Goal: Task Accomplishment & Management: Manage account settings

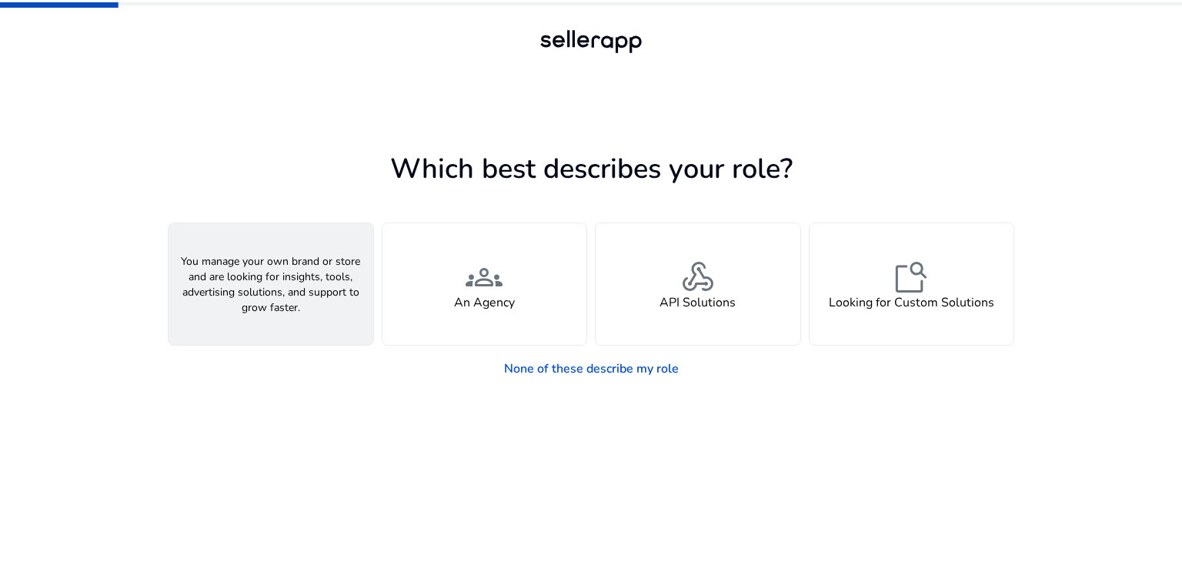
click at [309, 290] on div "person A Seller" at bounding box center [270, 284] width 205 height 122
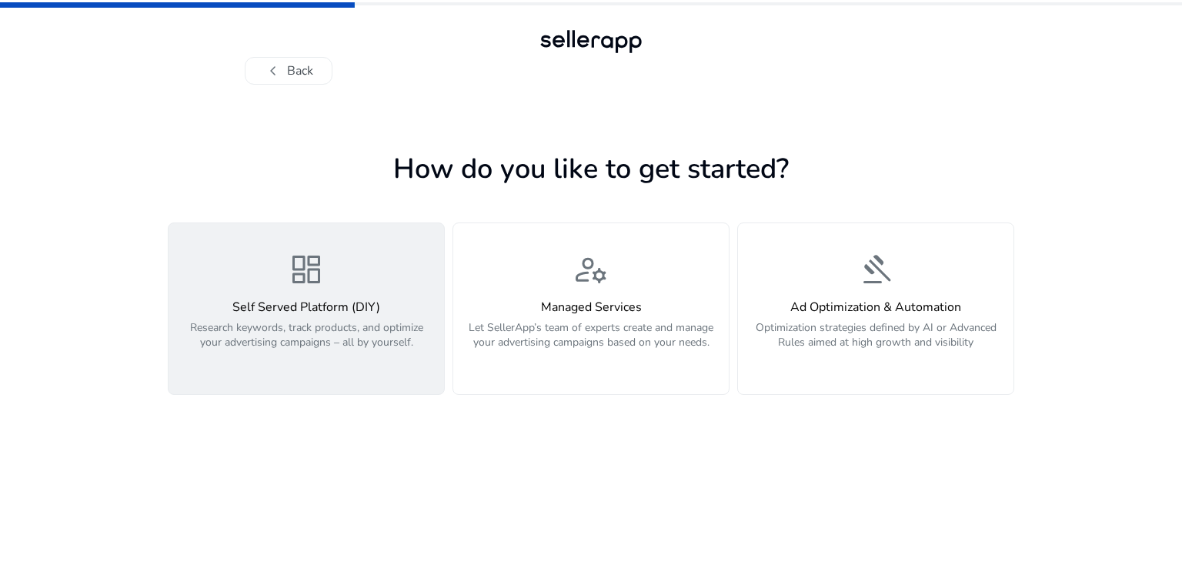
click at [283, 349] on p "Research keywords, track products, and optimize your advertising campaigns – al…" at bounding box center [306, 343] width 257 height 46
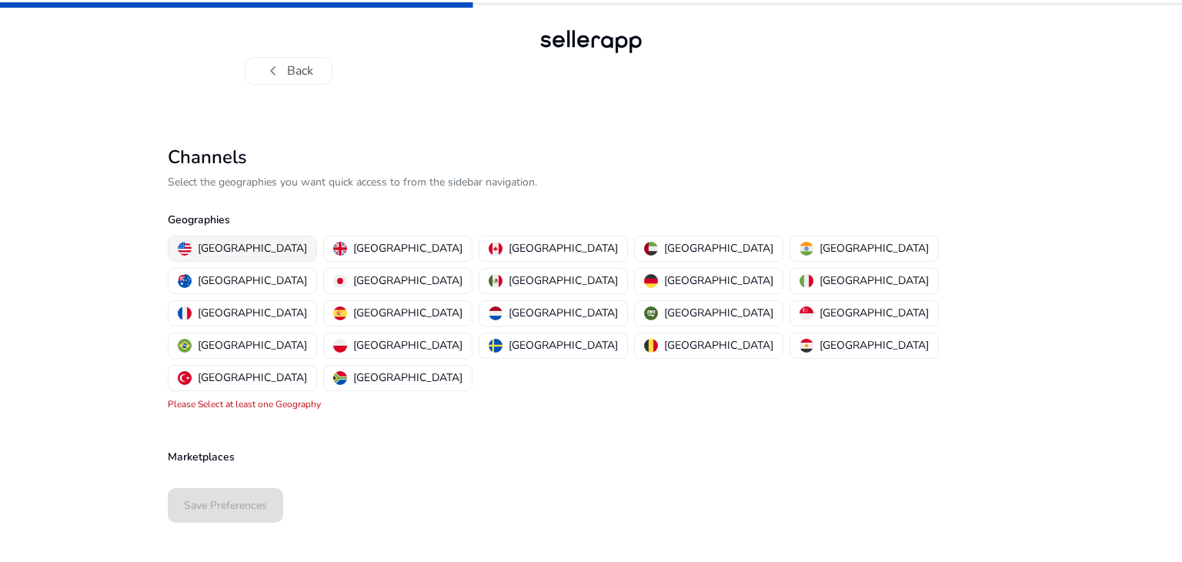
click at [220, 256] on button "[GEOGRAPHIC_DATA]" at bounding box center [242, 248] width 148 height 25
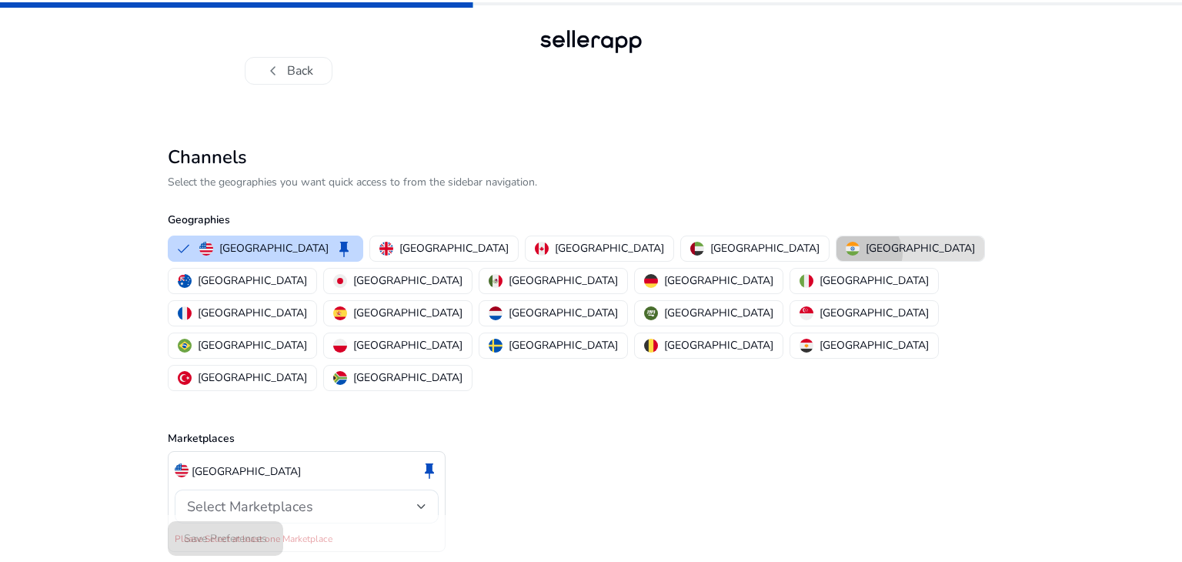
click at [866, 253] on p "[GEOGRAPHIC_DATA]" at bounding box center [920, 248] width 109 height 16
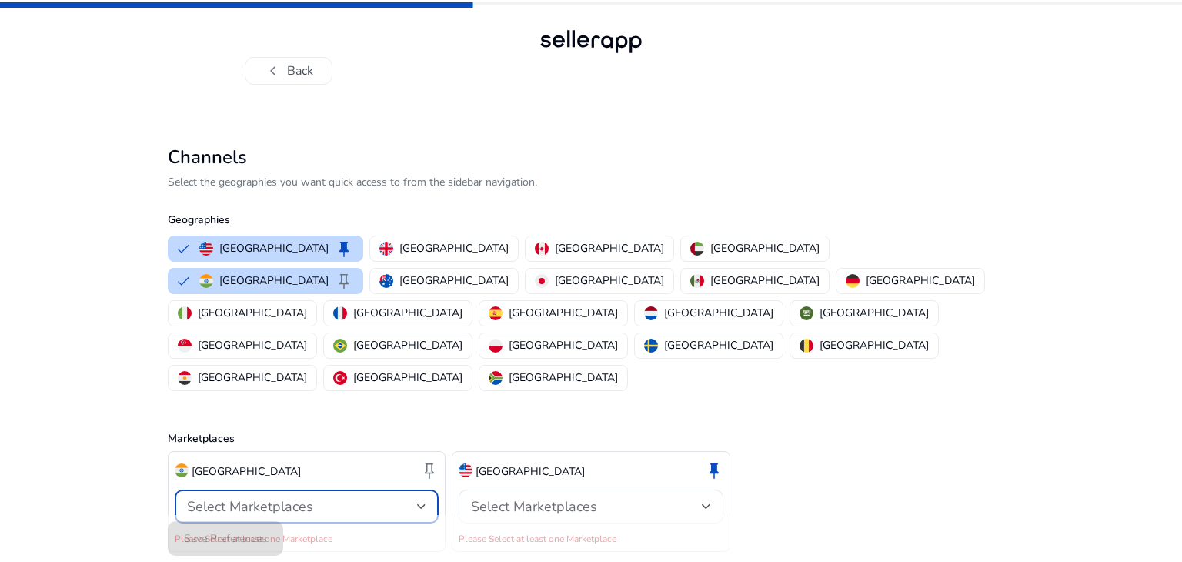
click at [417, 497] on div at bounding box center [421, 506] width 9 height 18
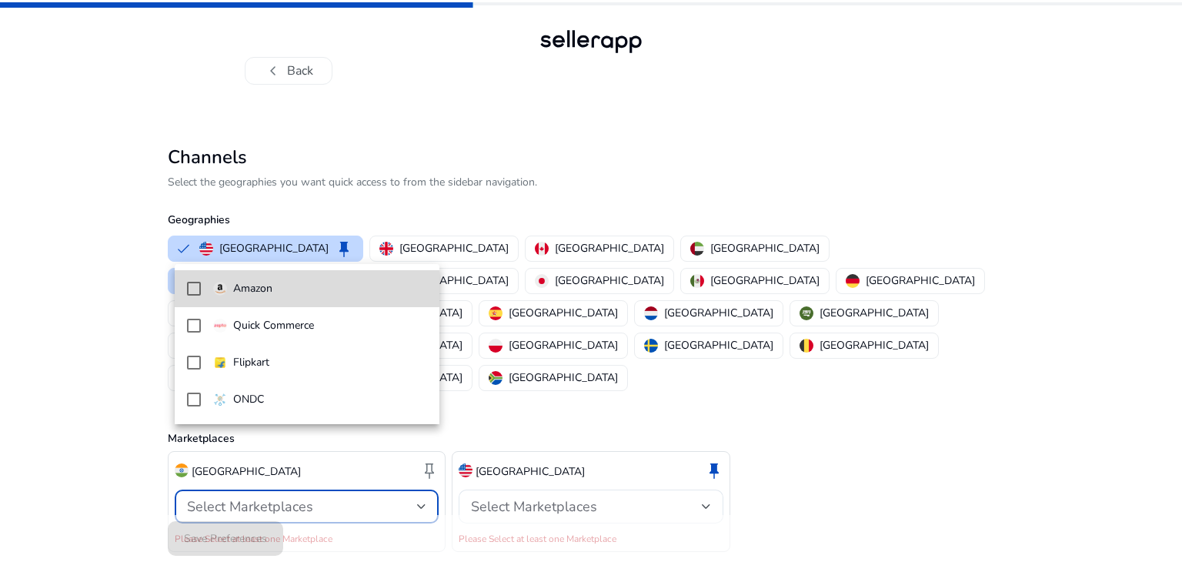
click at [194, 287] on mat-pseudo-checkbox at bounding box center [194, 289] width 14 height 14
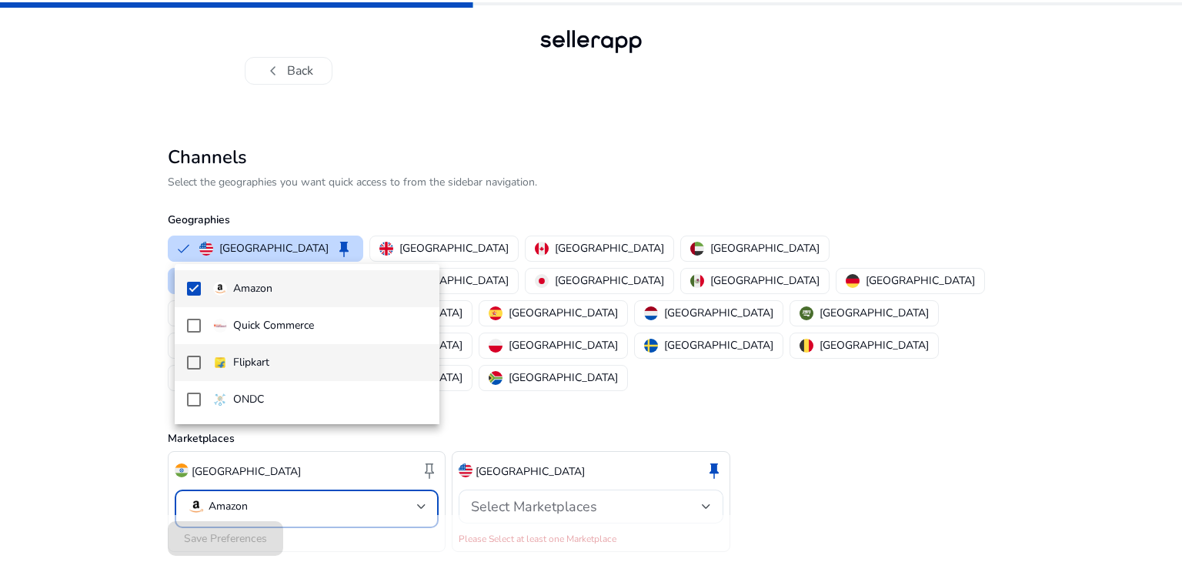
click at [194, 361] on mat-pseudo-checkbox at bounding box center [194, 362] width 14 height 14
click at [625, 449] on div at bounding box center [591, 281] width 1182 height 562
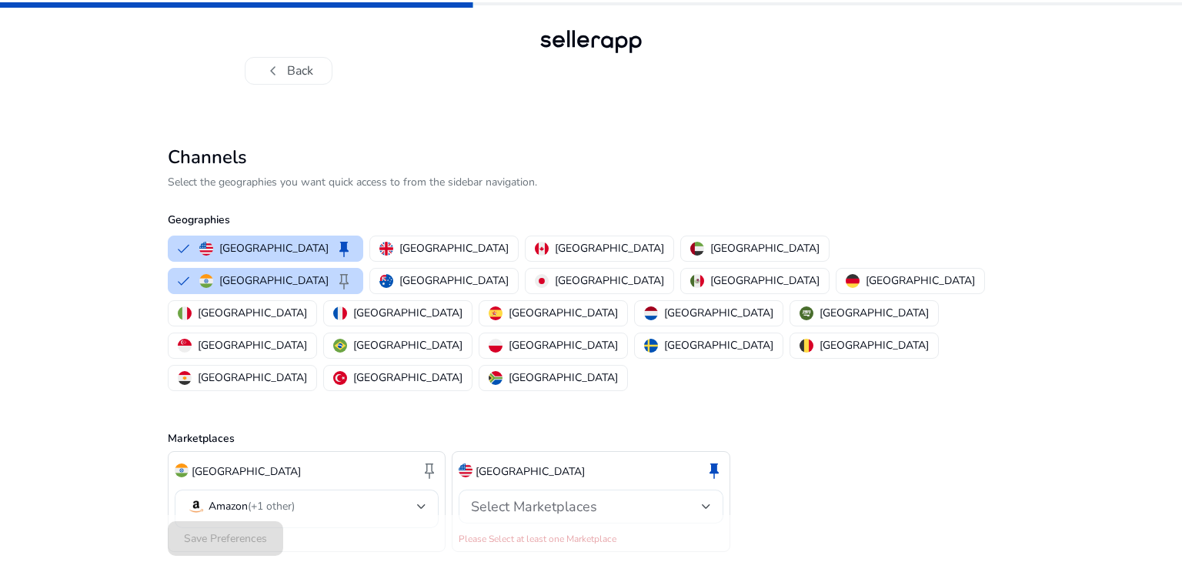
click at [626, 498] on div "Select Marketplaces" at bounding box center [586, 506] width 230 height 17
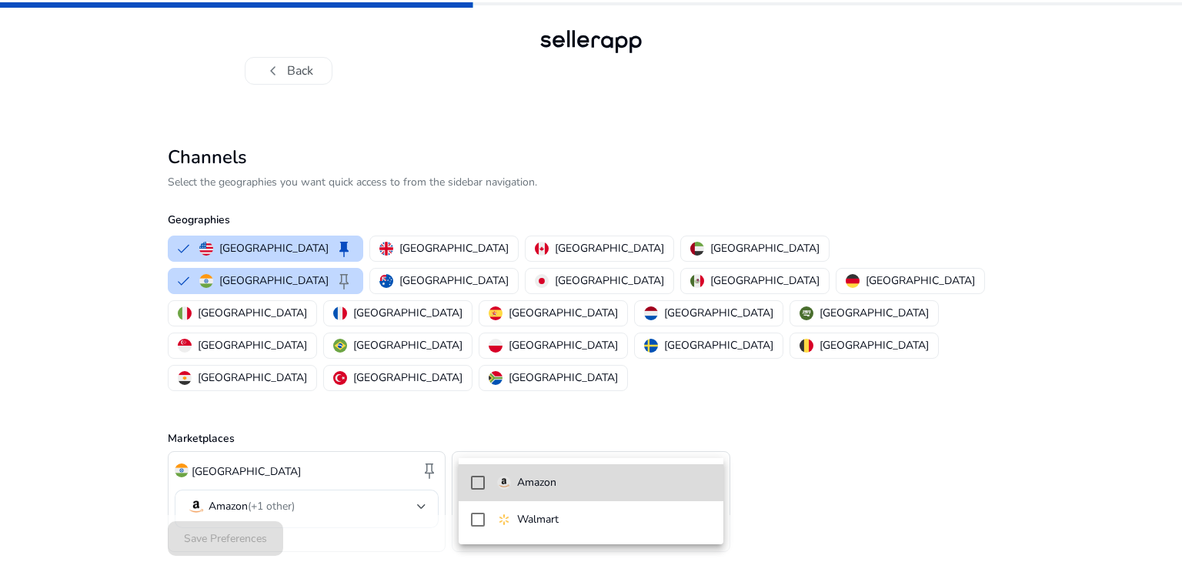
click at [539, 478] on p "Amazon" at bounding box center [536, 482] width 39 height 17
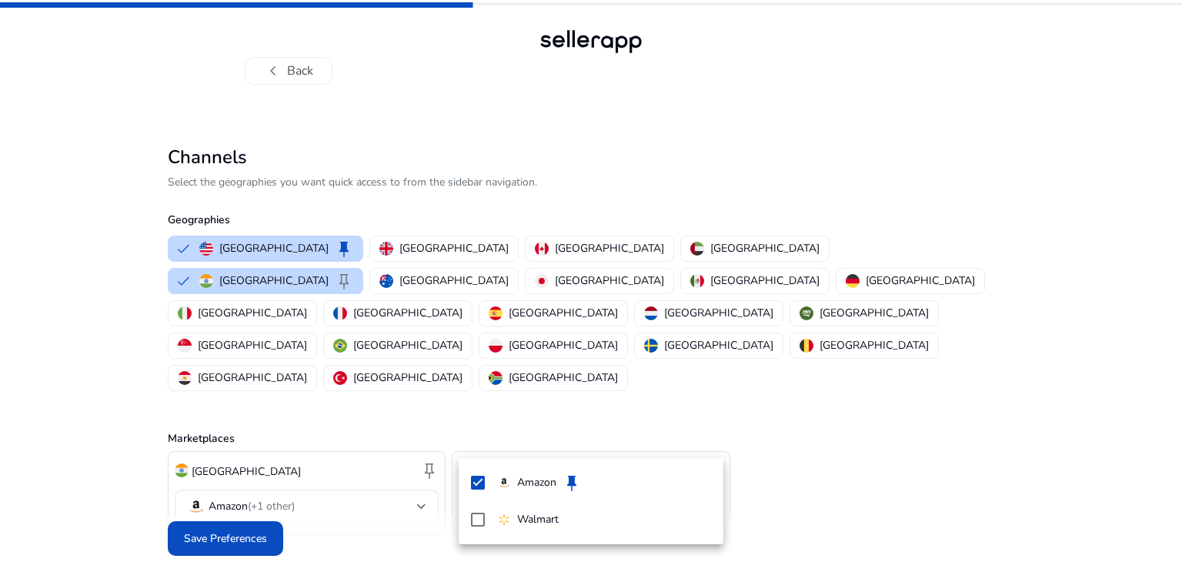
click at [788, 433] on div at bounding box center [591, 281] width 1182 height 562
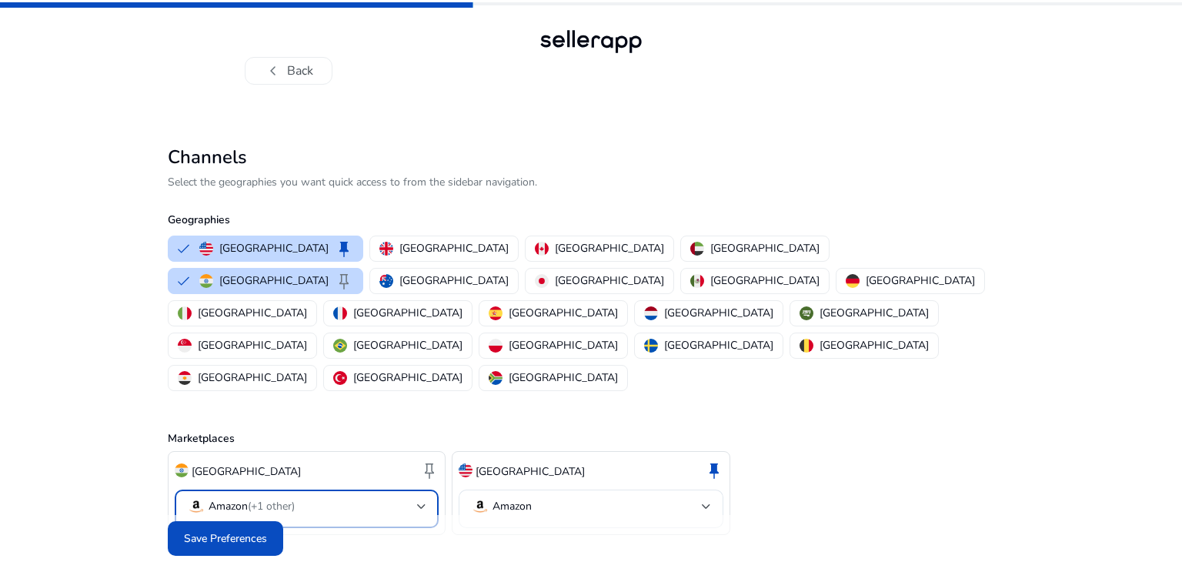
click at [391, 497] on mat-select-trigger "Amazon (+1 other)" at bounding box center [302, 506] width 230 height 18
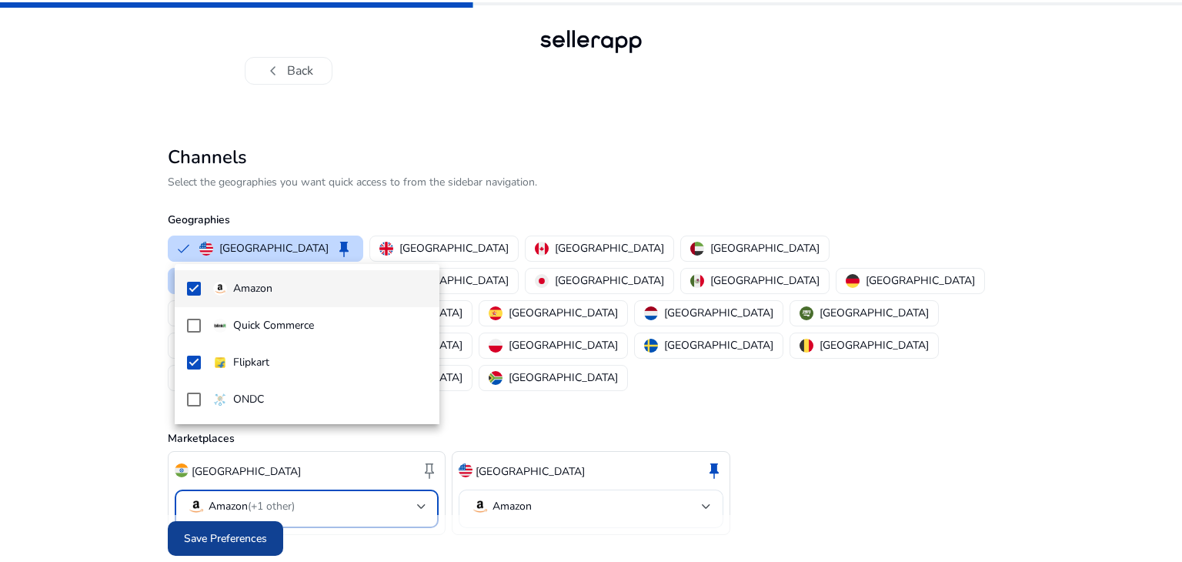
click at [226, 507] on div at bounding box center [591, 281] width 1182 height 562
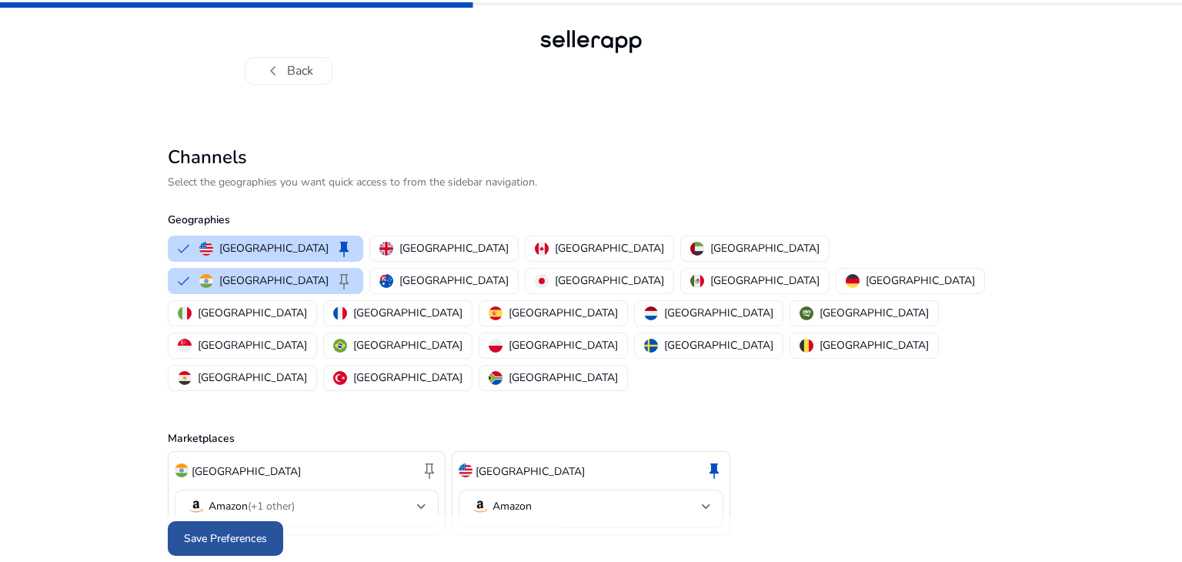
click at [226, 530] on span "Save Preferences" at bounding box center [225, 538] width 83 height 16
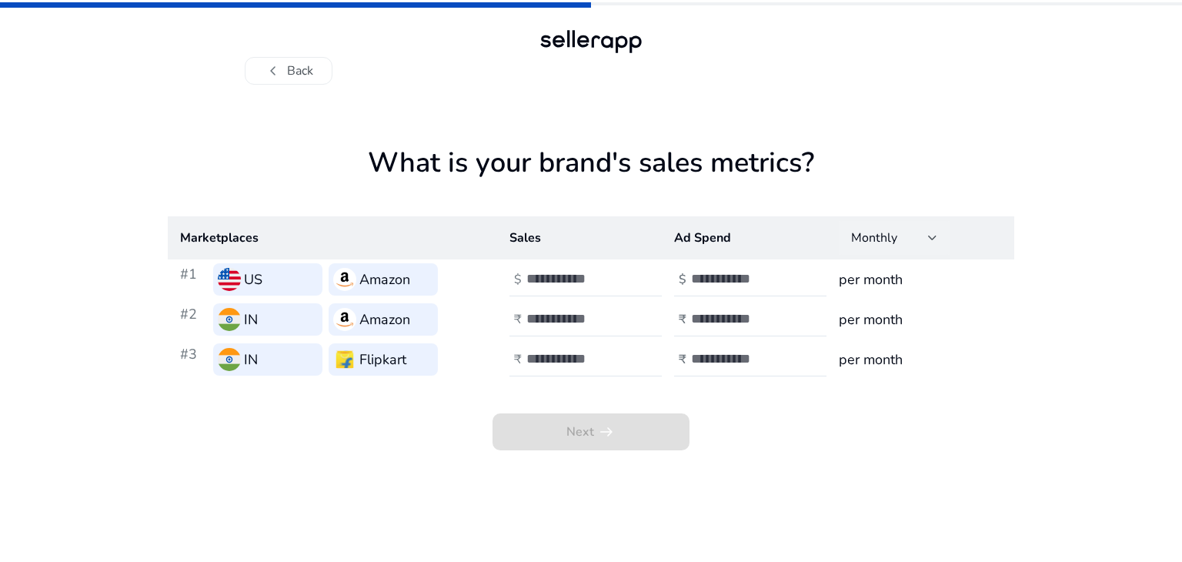
drag, startPoint x: 932, startPoint y: 238, endPoint x: 938, endPoint y: 230, distance: 9.9
click at [932, 237] on div at bounding box center [932, 238] width 9 height 6
click at [976, 352] on div at bounding box center [591, 281] width 1182 height 562
click at [555, 287] on input "number" at bounding box center [578, 278] width 104 height 17
click at [592, 427] on span "Next arrow_right_alt" at bounding box center [590, 431] width 197 height 37
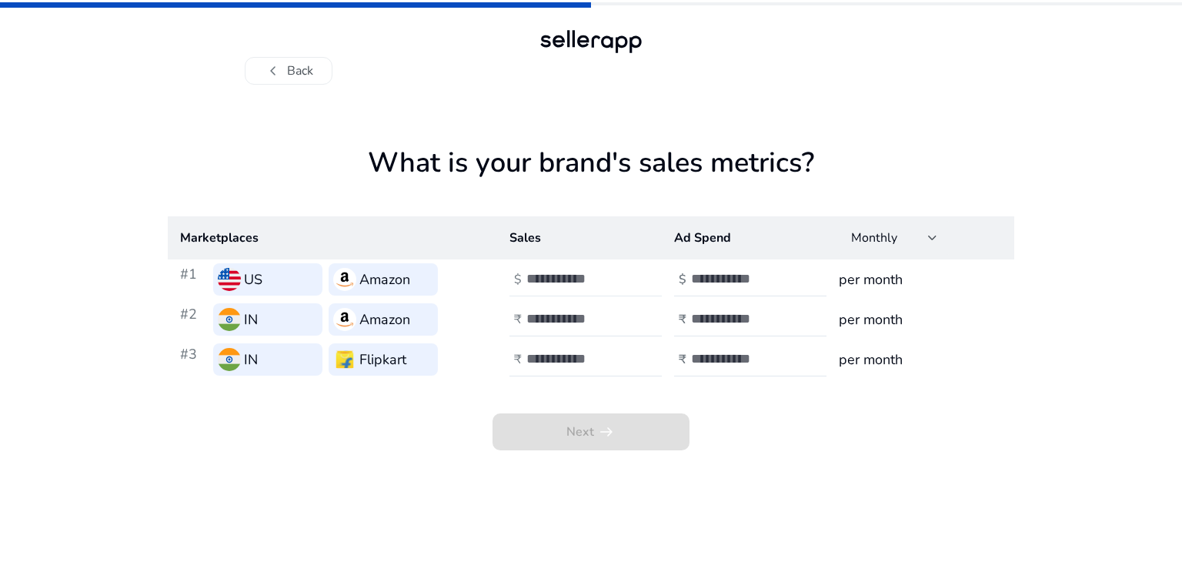
click at [535, 274] on input "number" at bounding box center [578, 278] width 104 height 17
click at [295, 68] on button "chevron_left Back" at bounding box center [289, 71] width 88 height 28
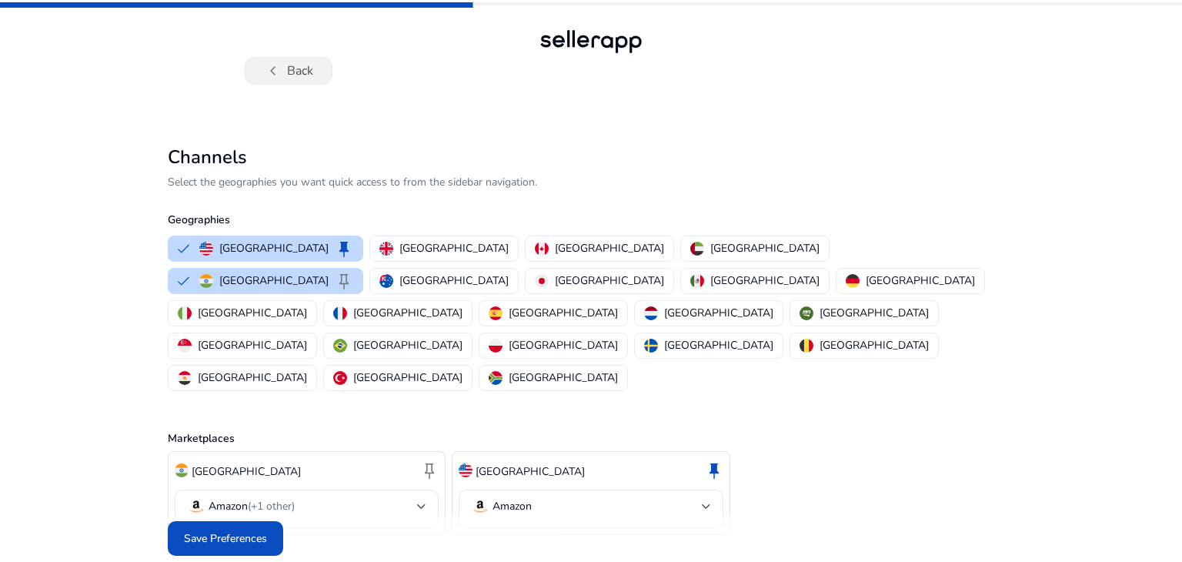
click at [283, 73] on button "chevron_left Back" at bounding box center [289, 71] width 88 height 28
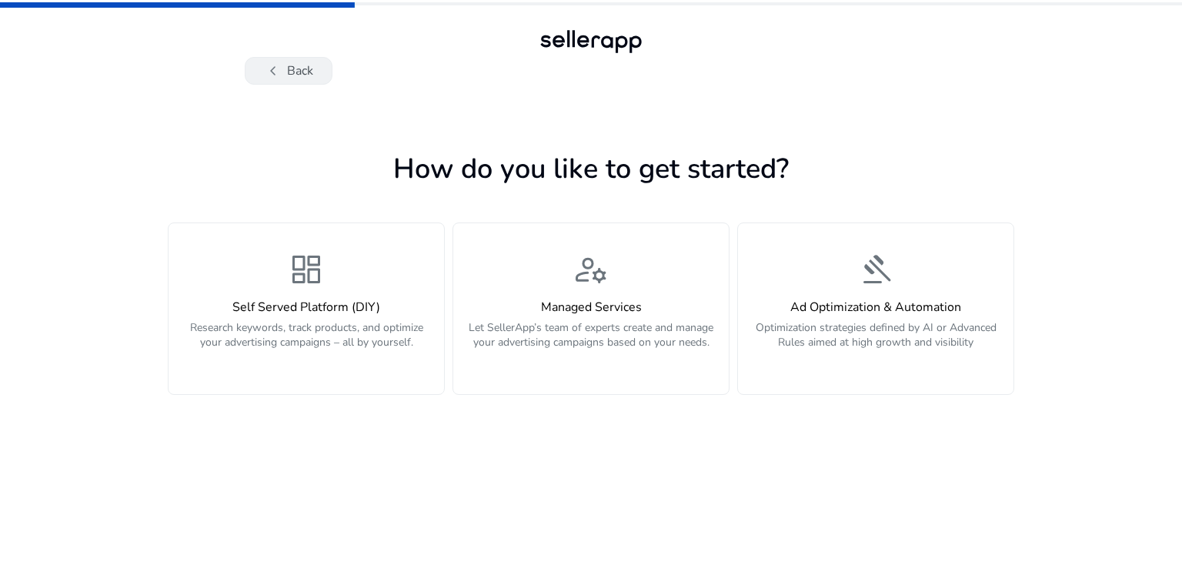
click at [304, 79] on button "chevron_left Back" at bounding box center [289, 71] width 88 height 28
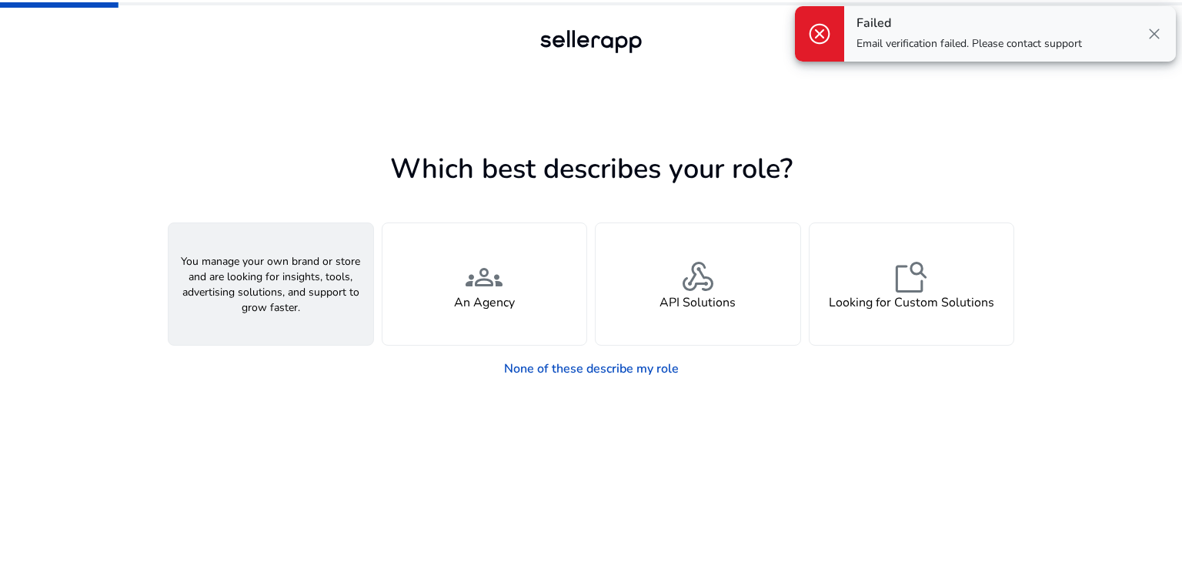
click at [317, 303] on div "person A Seller" at bounding box center [270, 284] width 205 height 122
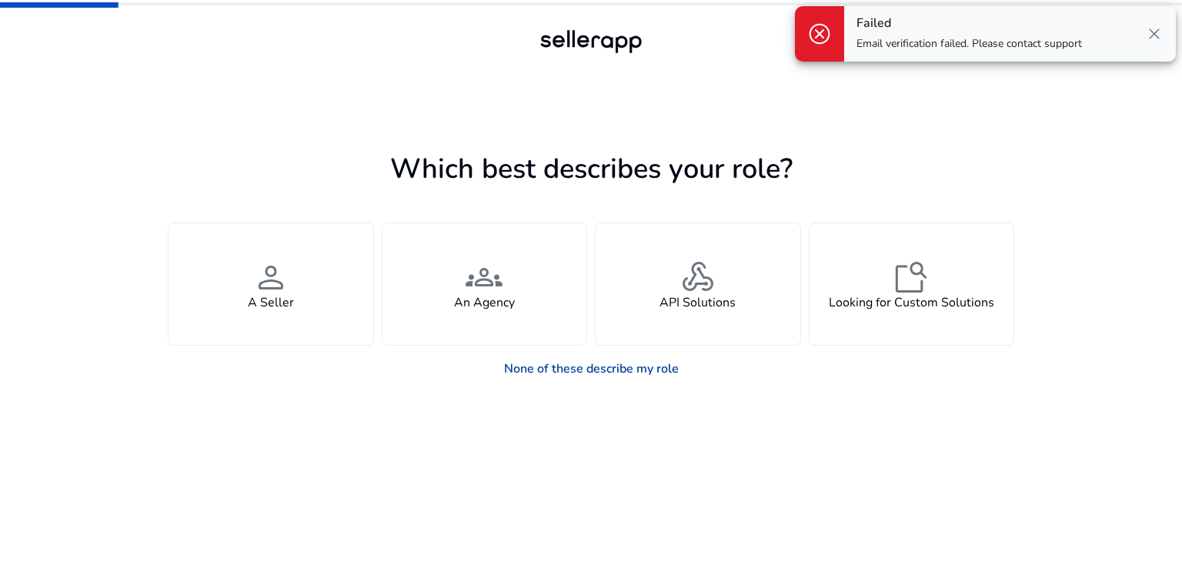
click at [612, 371] on link "None of these describe my role" at bounding box center [591, 368] width 199 height 31
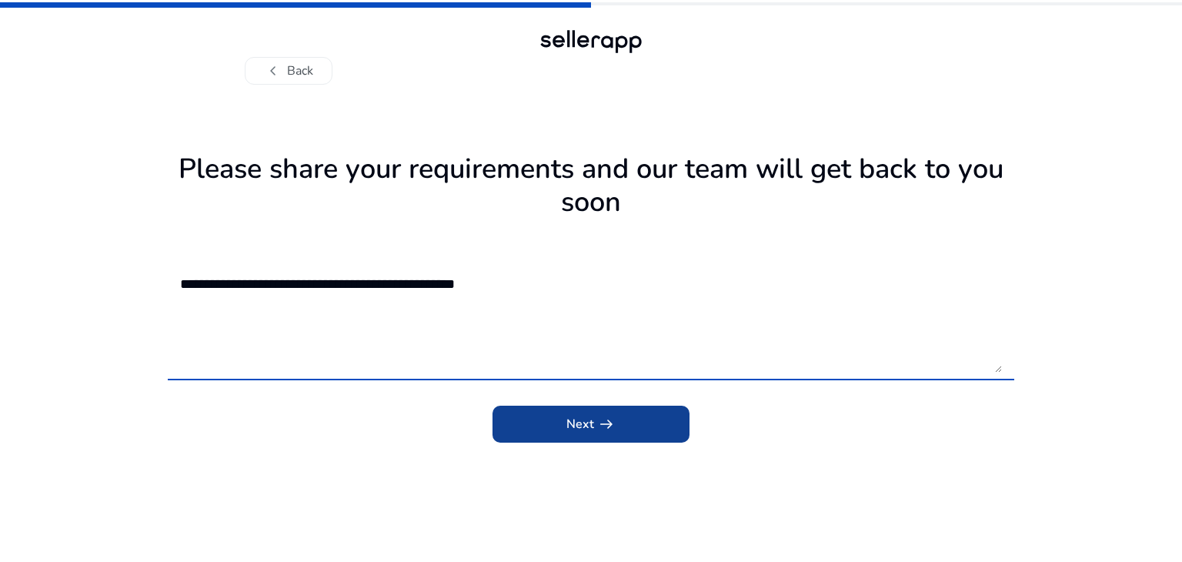
type textarea "**********"
click at [645, 429] on span "submit" at bounding box center [590, 423] width 197 height 37
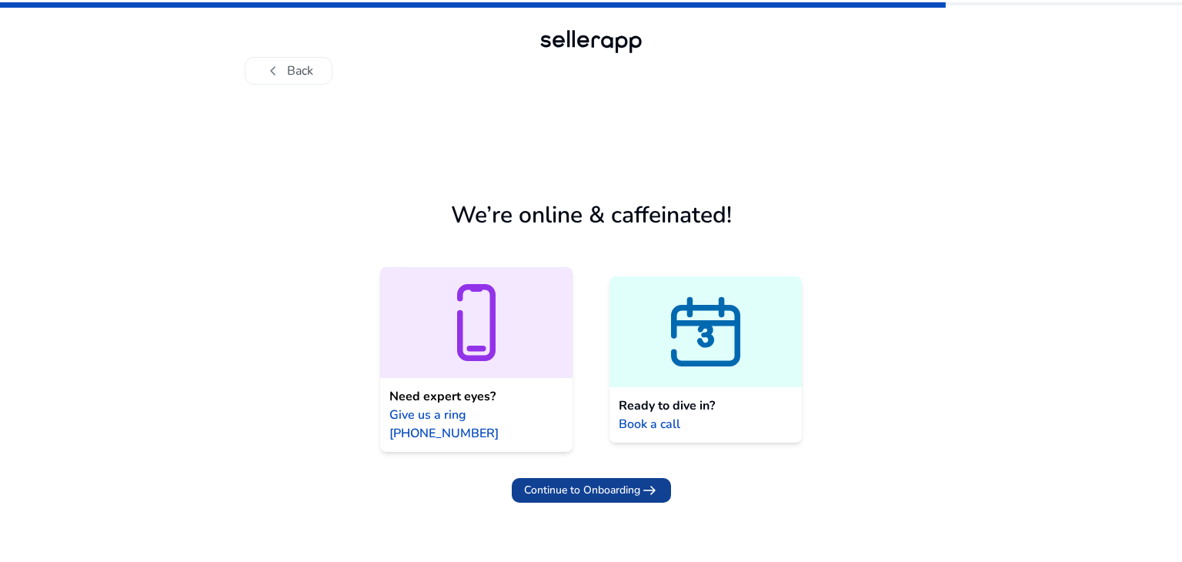
click at [639, 482] on span "Continue to Onboarding" at bounding box center [582, 490] width 116 height 16
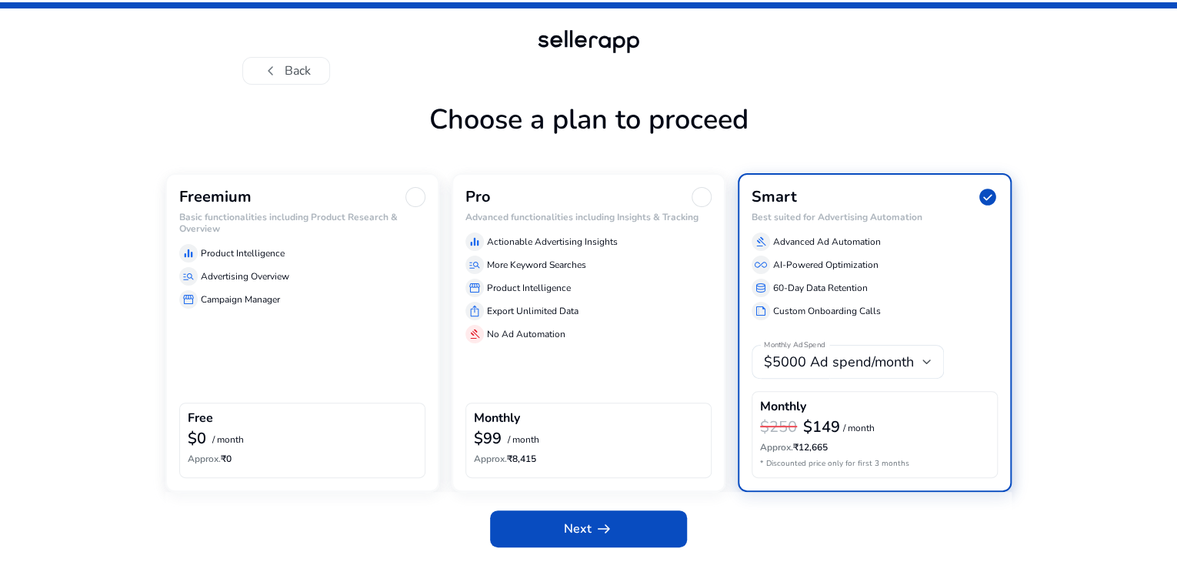
click at [260, 283] on p "Advertising Overview" at bounding box center [245, 276] width 88 height 14
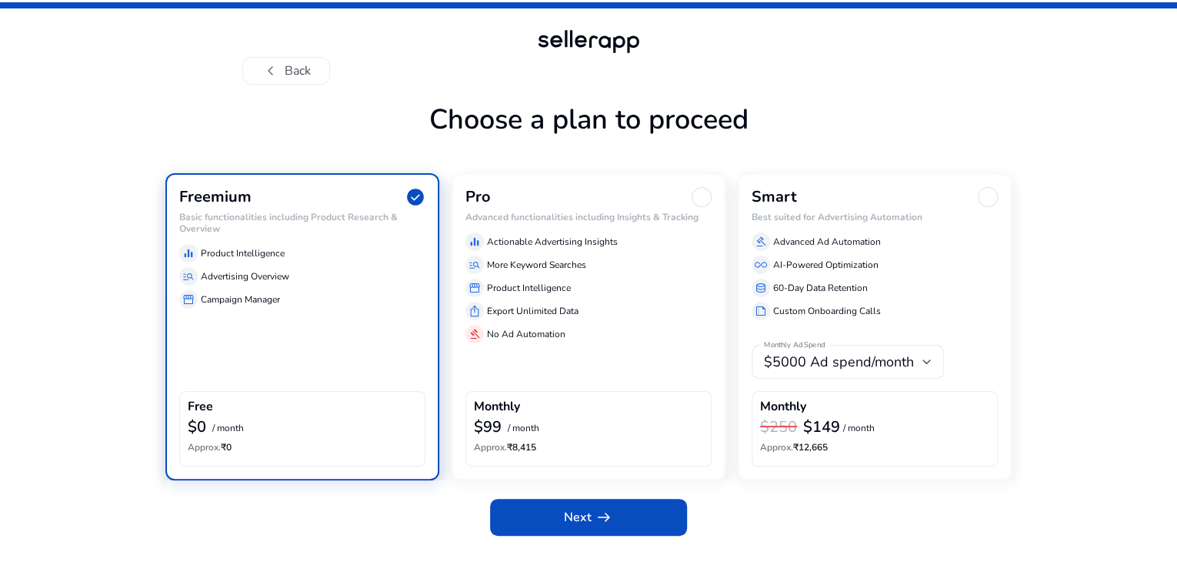
scroll to position [34, 0]
click at [583, 526] on span "Next arrow_right_alt" at bounding box center [588, 517] width 49 height 18
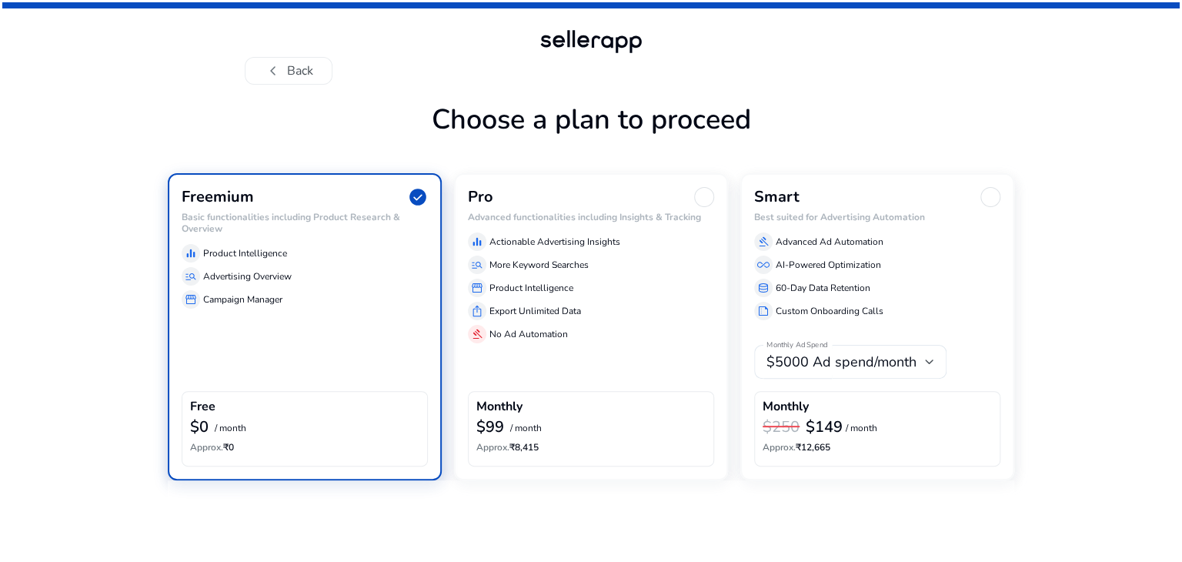
scroll to position [0, 0]
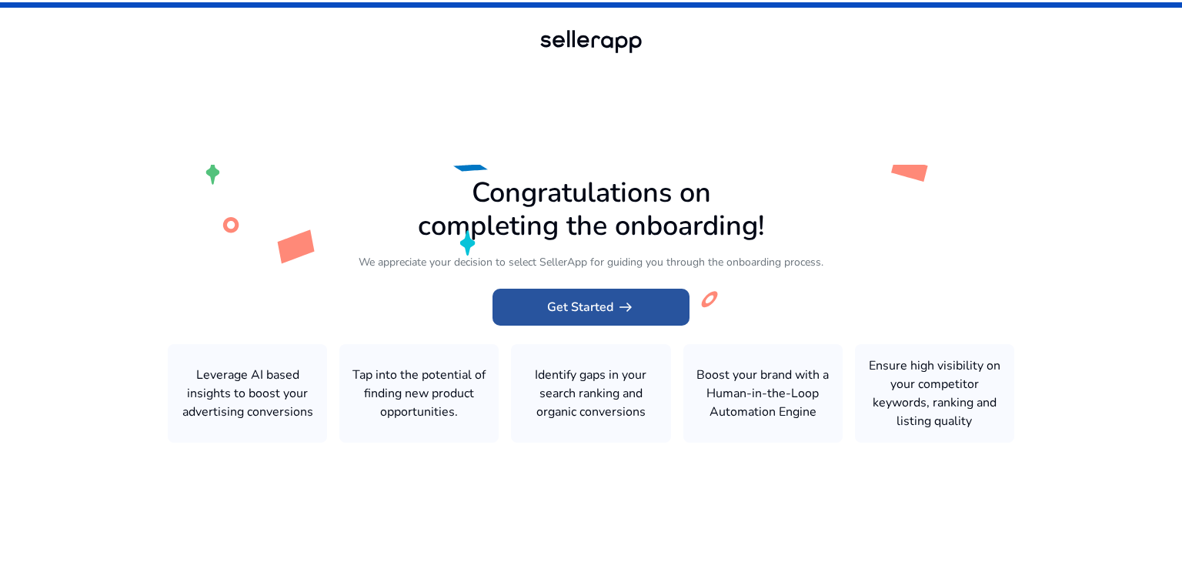
click at [598, 322] on span at bounding box center [590, 307] width 197 height 37
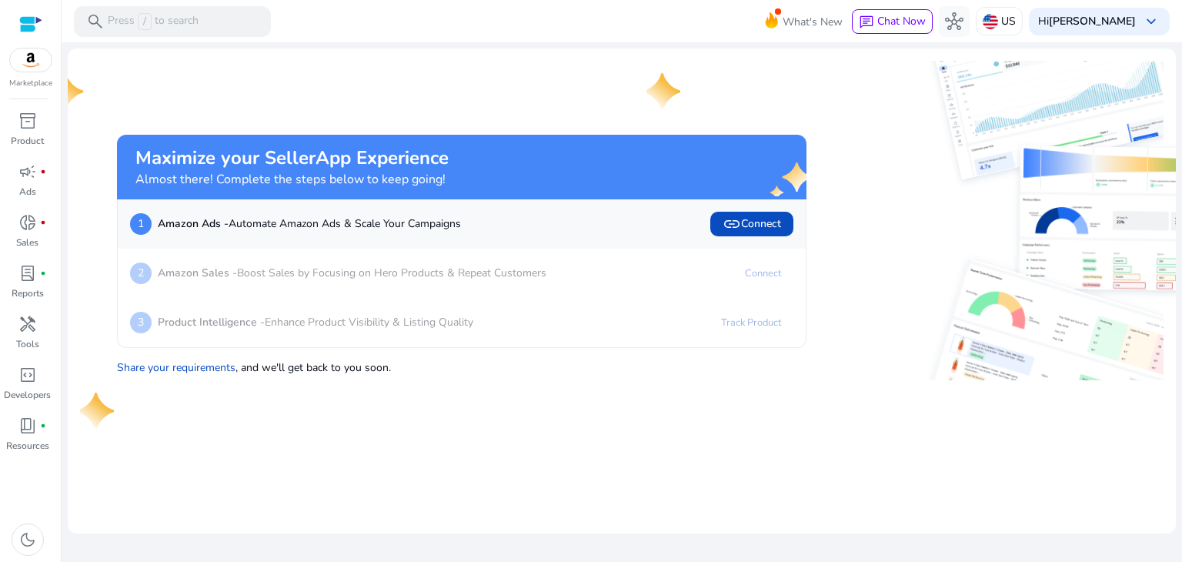
click at [34, 59] on img at bounding box center [31, 59] width 42 height 23
click at [40, 127] on div "inventory_2" at bounding box center [27, 120] width 43 height 25
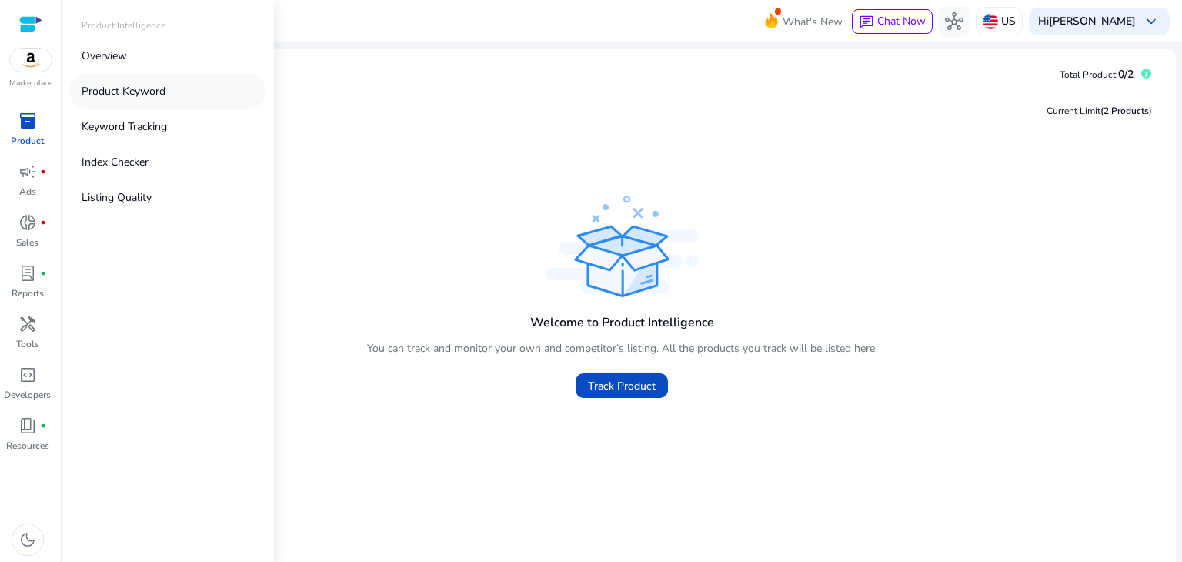
click at [124, 90] on p "Product Keyword" at bounding box center [124, 91] width 84 height 16
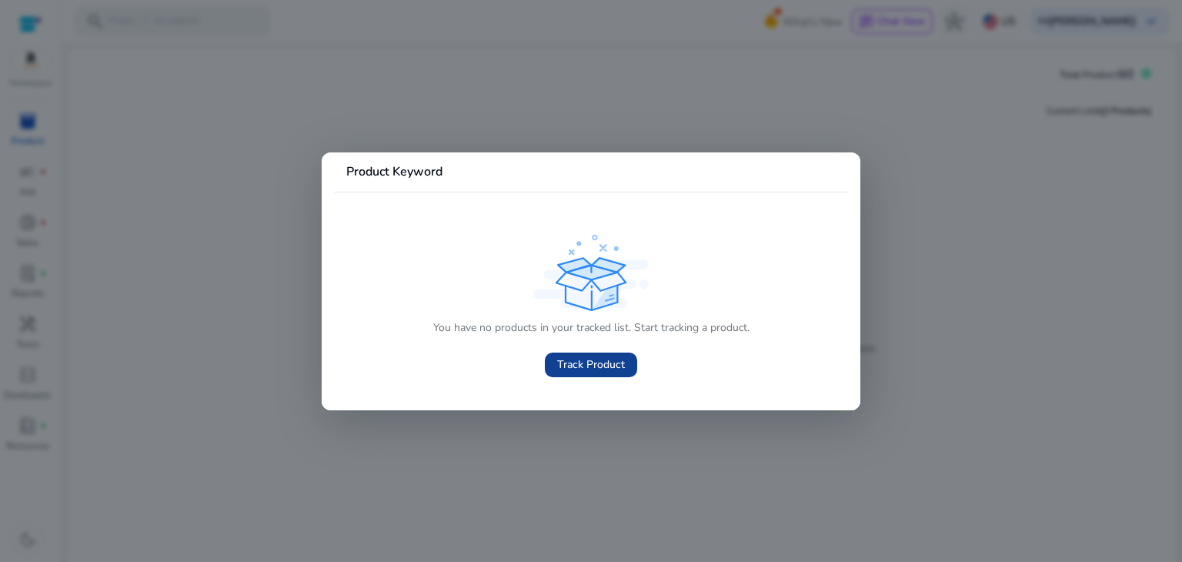
click at [593, 372] on span at bounding box center [591, 364] width 92 height 37
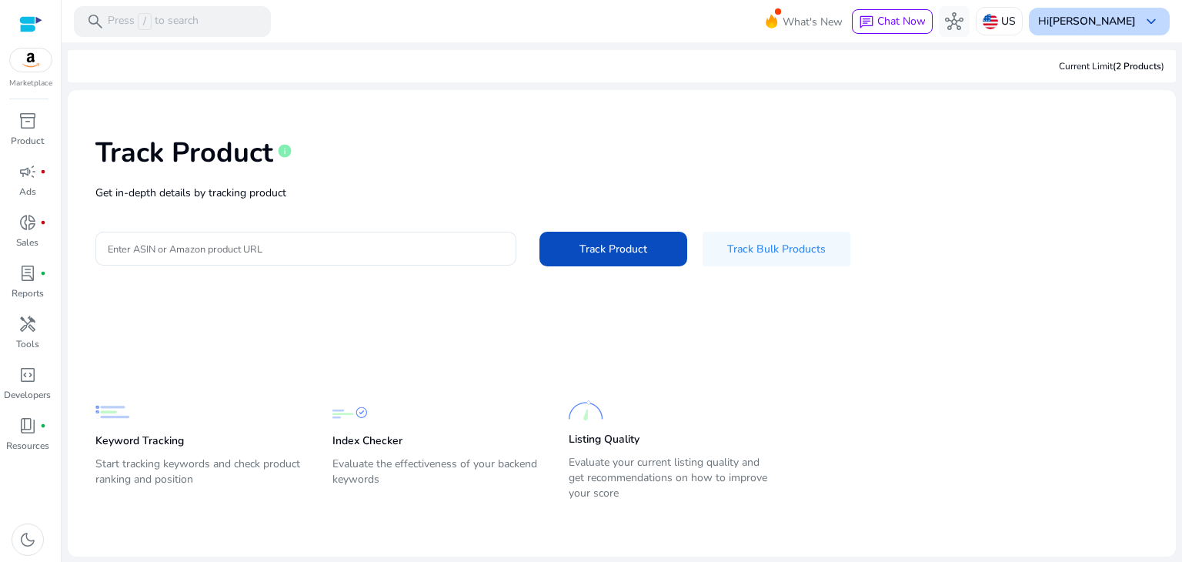
click at [1092, 25] on b "[PERSON_NAME]" at bounding box center [1092, 21] width 87 height 15
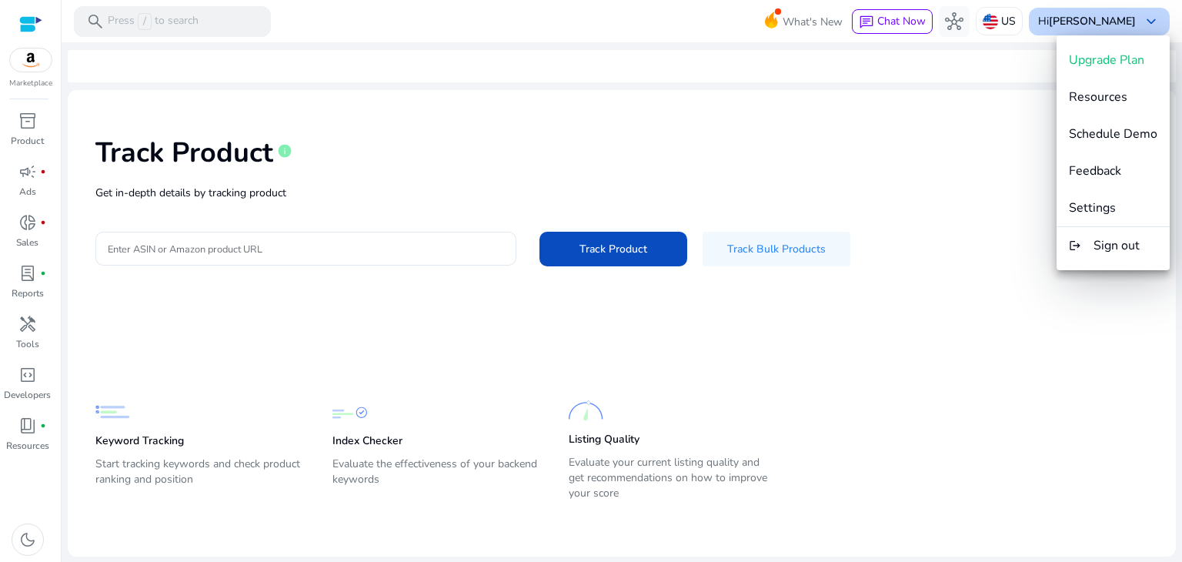
click at [1092, 25] on div at bounding box center [591, 281] width 1182 height 562
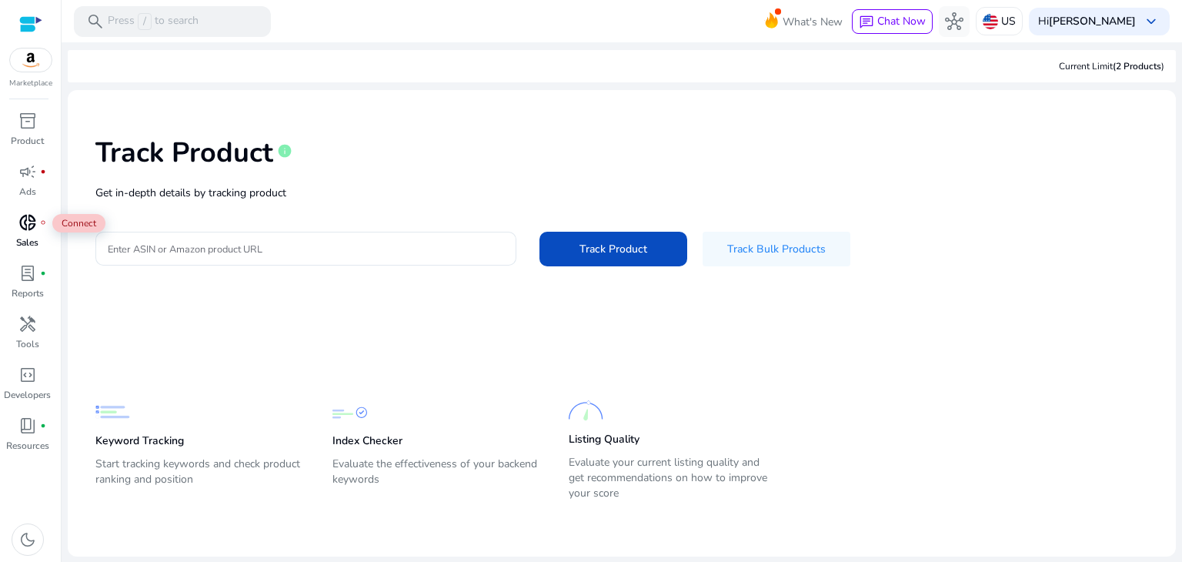
click at [26, 225] on span "donut_small" at bounding box center [27, 222] width 18 height 18
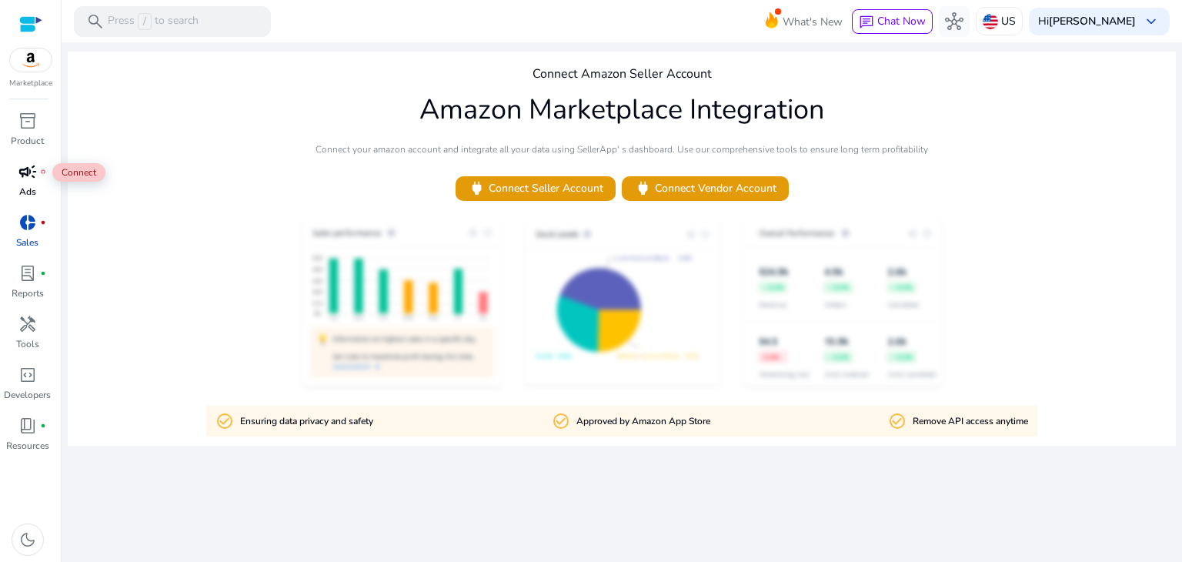
click at [22, 175] on span "campaign" at bounding box center [27, 171] width 18 height 18
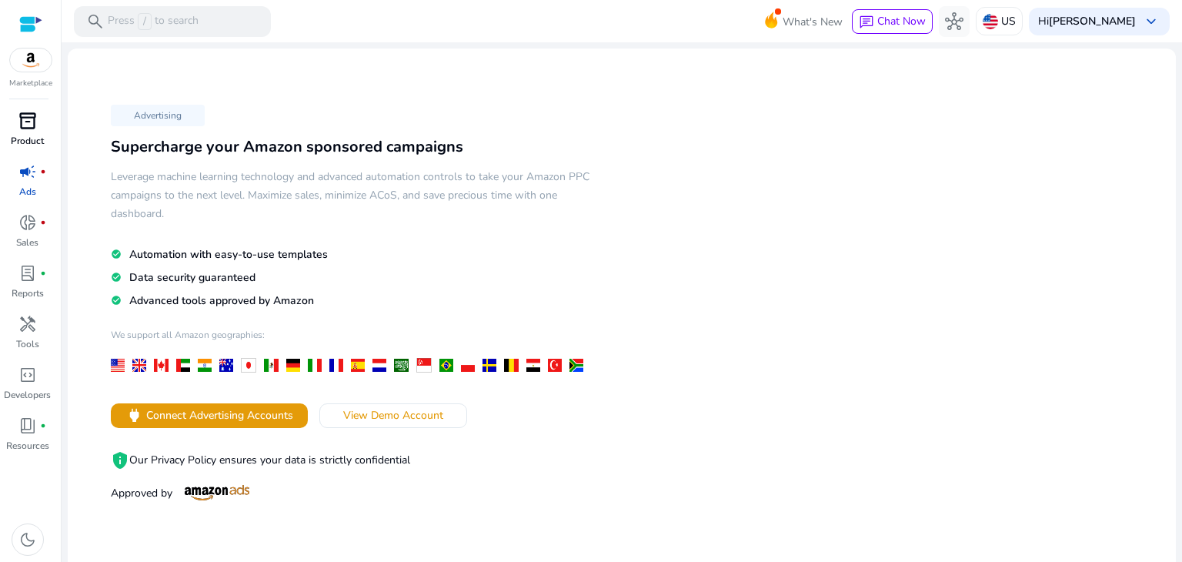
click at [22, 128] on span "inventory_2" at bounding box center [27, 121] width 18 height 18
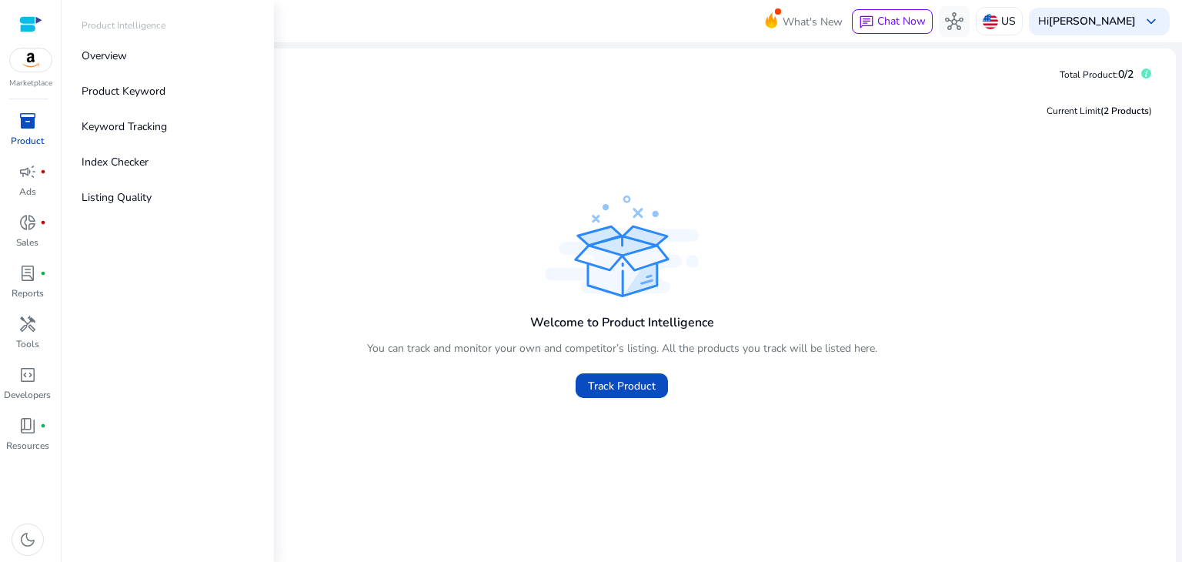
click at [28, 33] on div at bounding box center [30, 23] width 23 height 23
click at [103, 59] on p "Overview" at bounding box center [104, 56] width 45 height 16
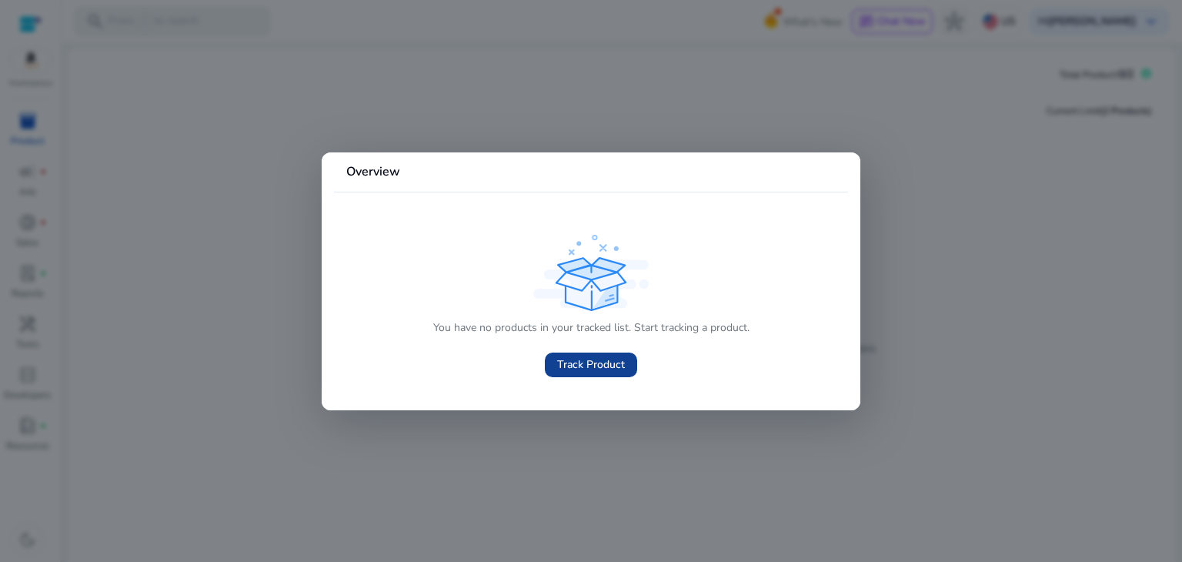
drag, startPoint x: 612, startPoint y: 364, endPoint x: 619, endPoint y: 369, distance: 8.3
click at [612, 365] on span "Track Product" at bounding box center [591, 364] width 68 height 16
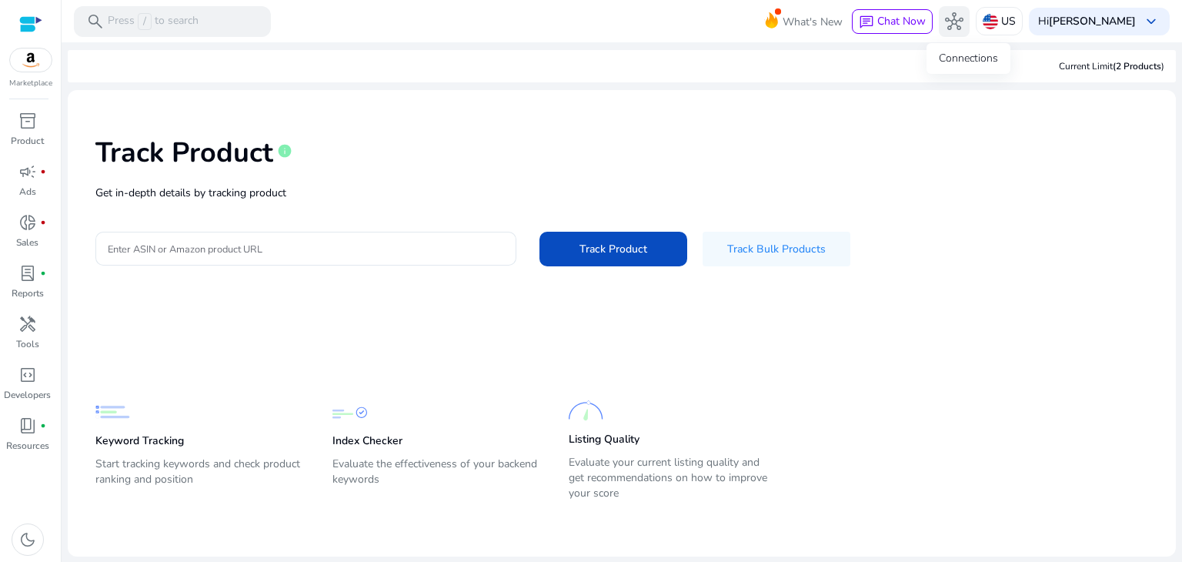
click at [963, 23] on span "hub" at bounding box center [954, 21] width 18 height 18
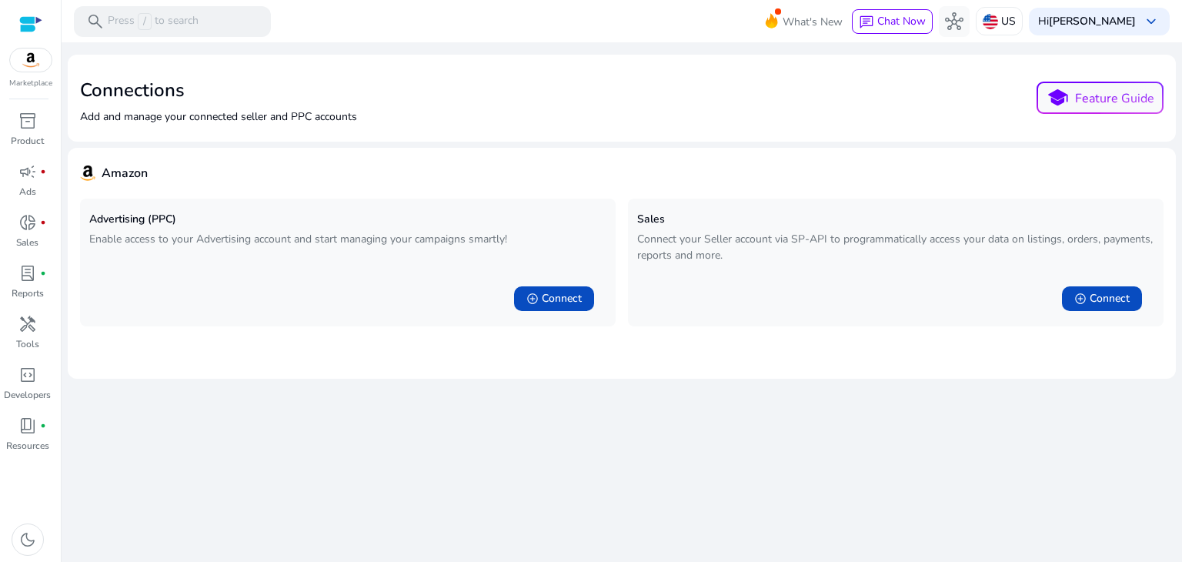
click at [18, 61] on img at bounding box center [31, 59] width 42 height 23
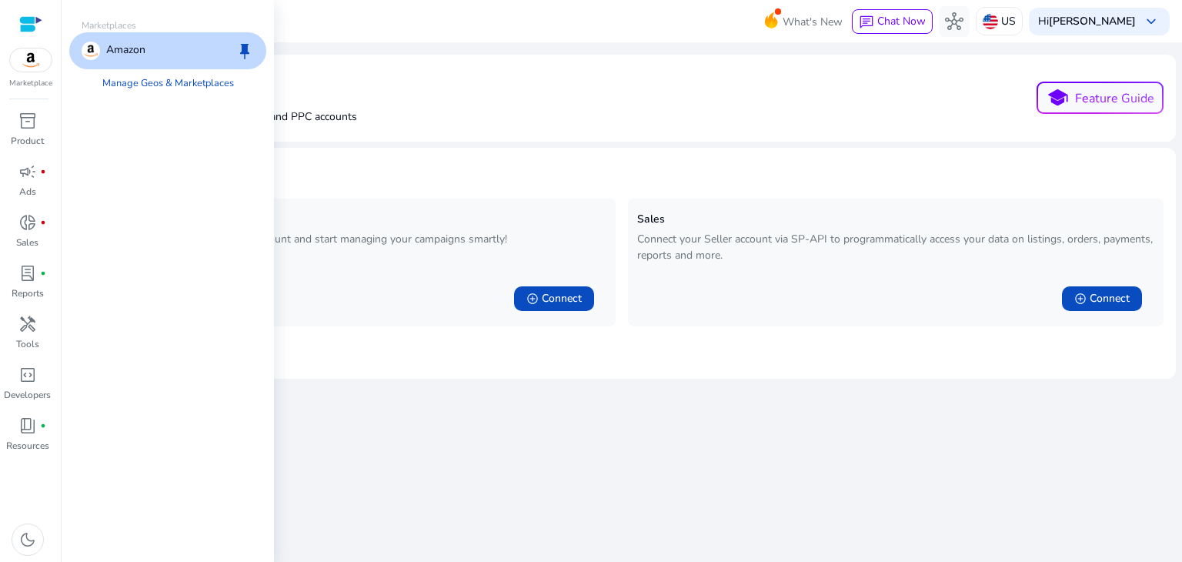
click at [153, 55] on div "Amazon keep" at bounding box center [167, 50] width 197 height 37
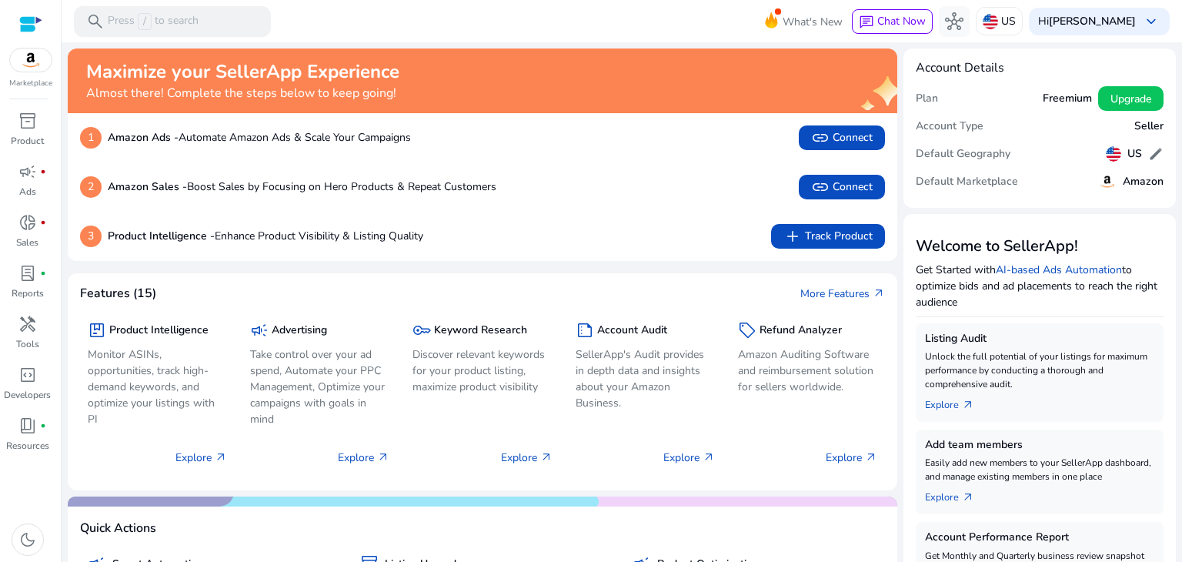
click at [34, 65] on img at bounding box center [31, 59] width 42 height 23
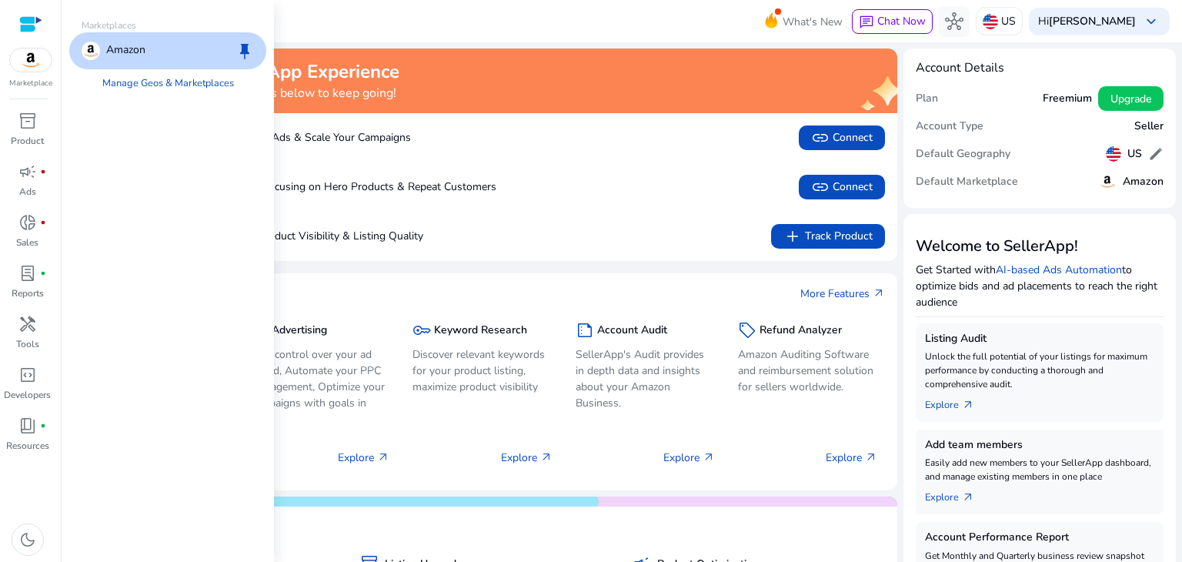
click at [32, 25] on div at bounding box center [30, 24] width 23 height 18
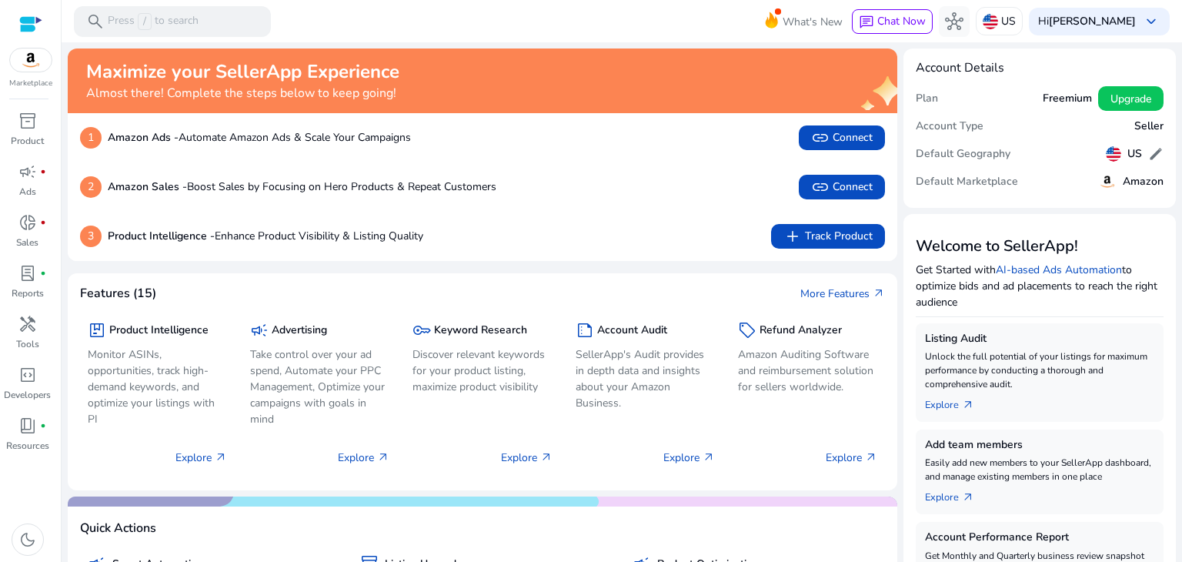
click at [28, 50] on img at bounding box center [31, 59] width 42 height 23
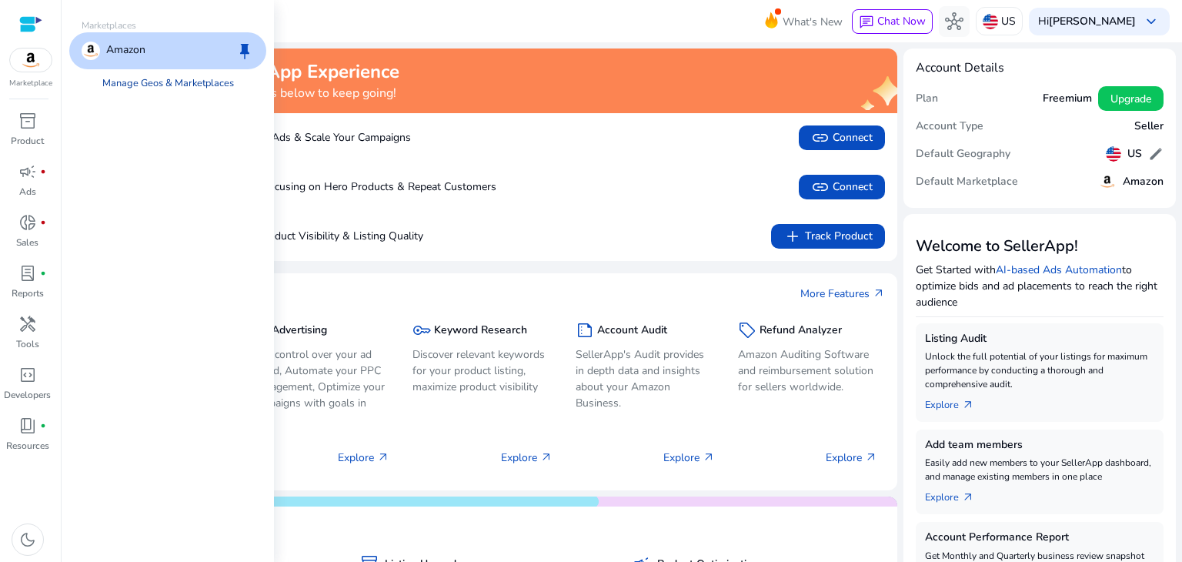
click at [137, 84] on link "Manage Geos & Marketplaces" at bounding box center [168, 83] width 156 height 28
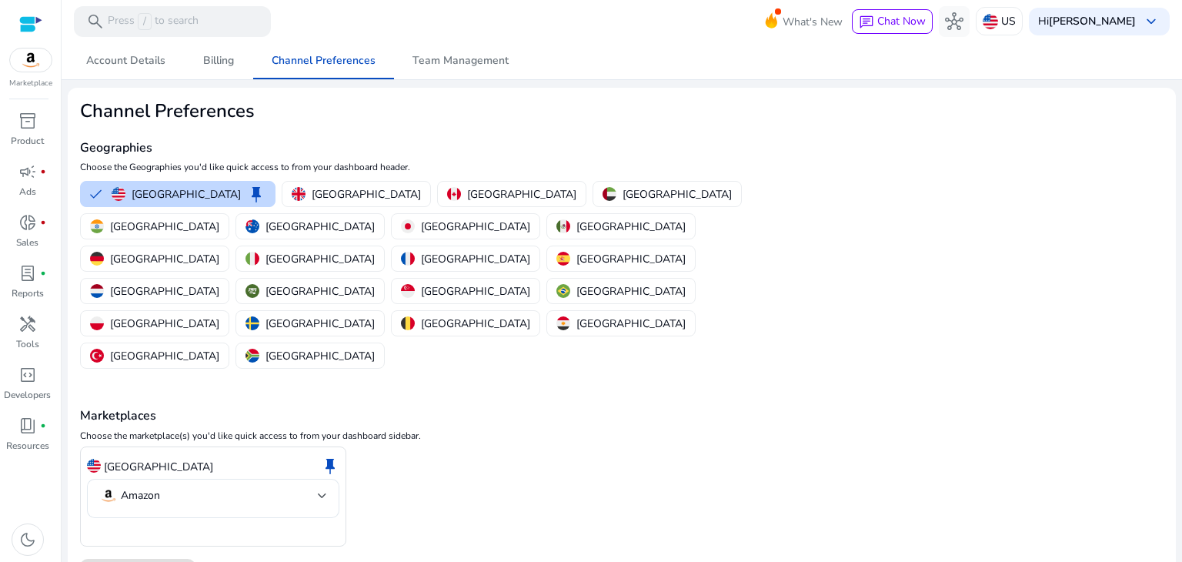
click at [219, 218] on p "[GEOGRAPHIC_DATA]" at bounding box center [164, 226] width 109 height 16
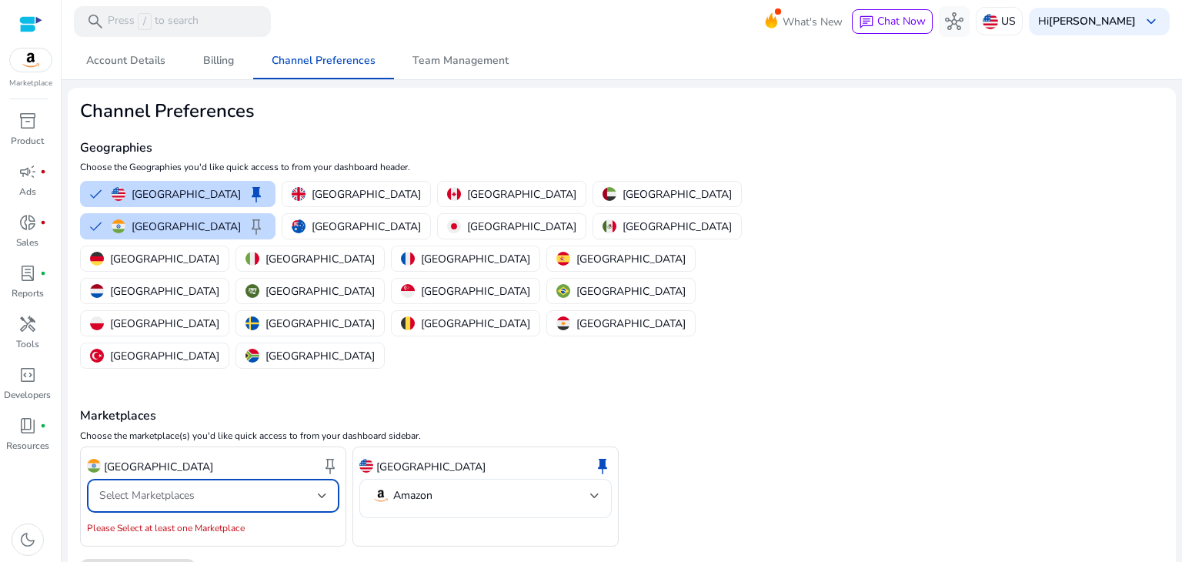
click at [325, 492] on div at bounding box center [322, 495] width 9 height 6
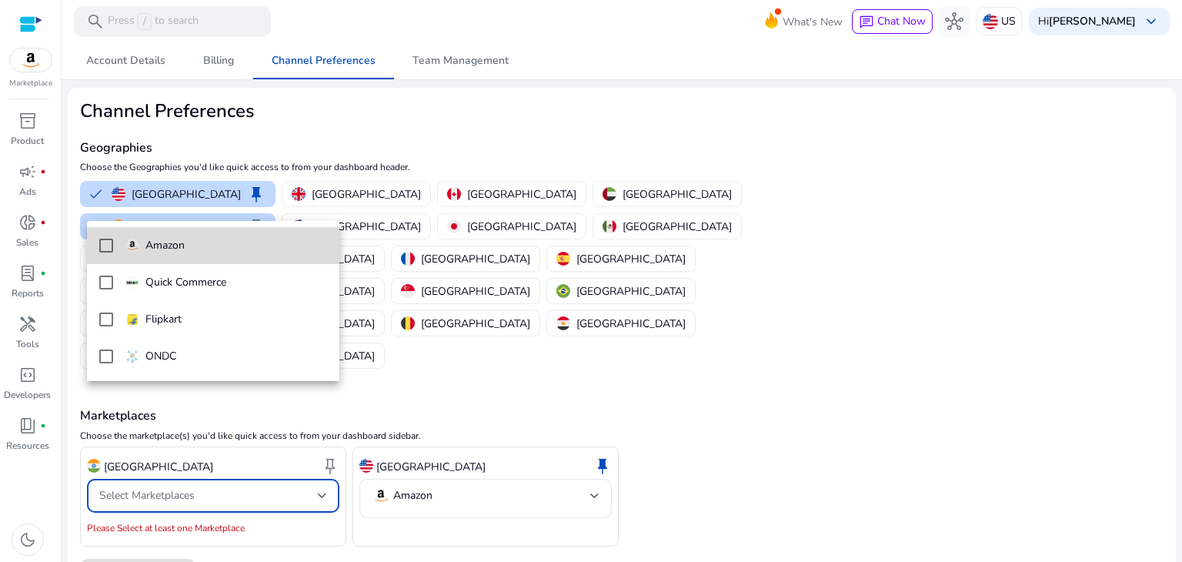
click at [105, 246] on mat-pseudo-checkbox at bounding box center [106, 245] width 14 height 14
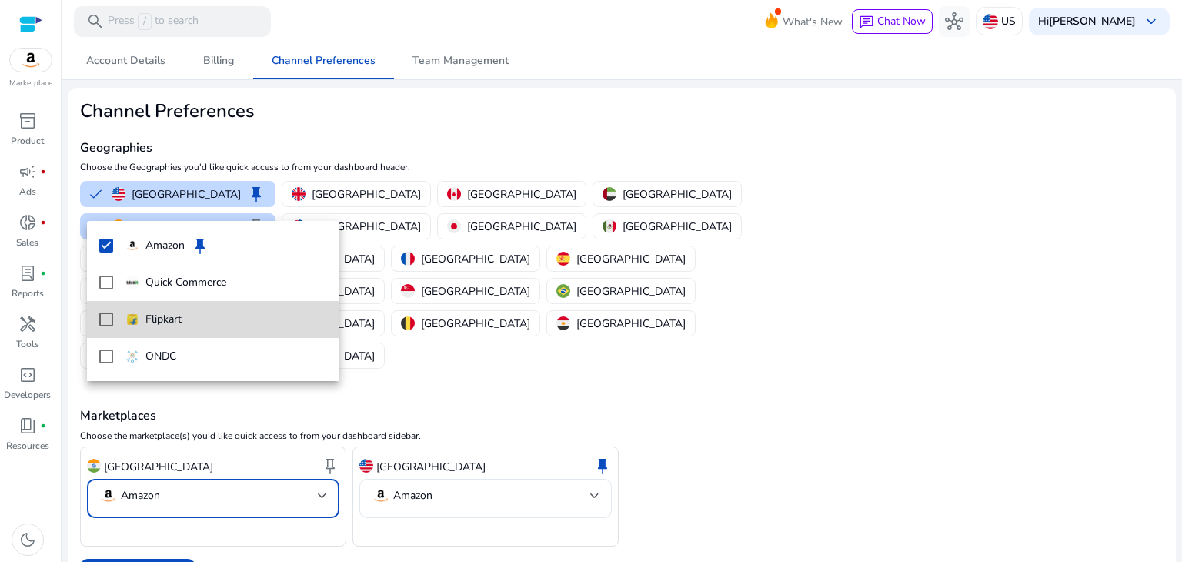
click at [102, 322] on mat-pseudo-checkbox at bounding box center [106, 319] width 14 height 14
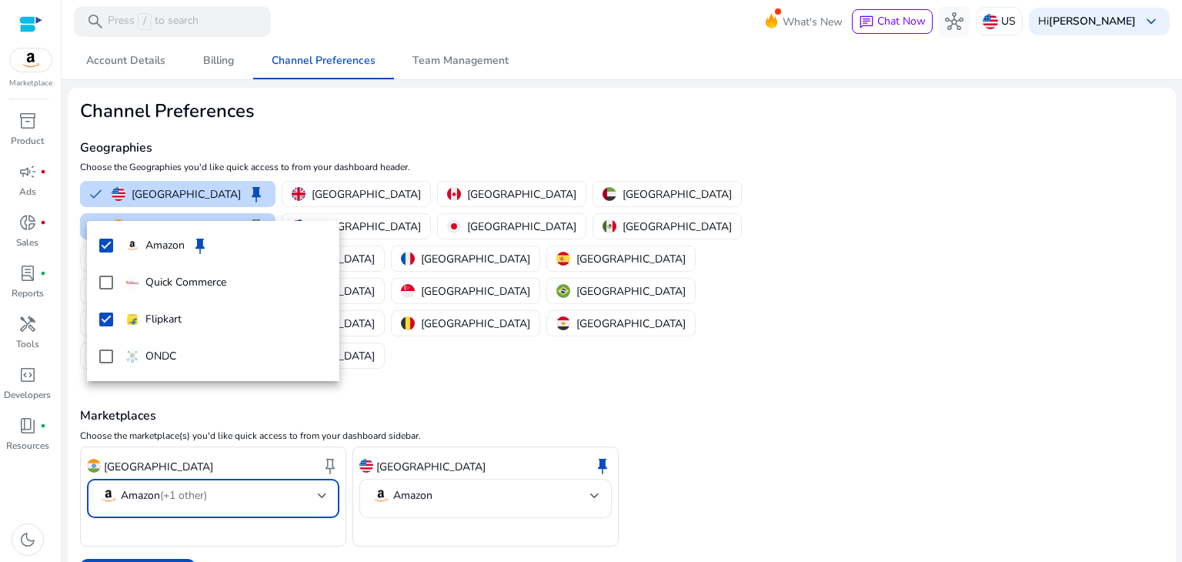
click at [149, 487] on div at bounding box center [591, 281] width 1182 height 562
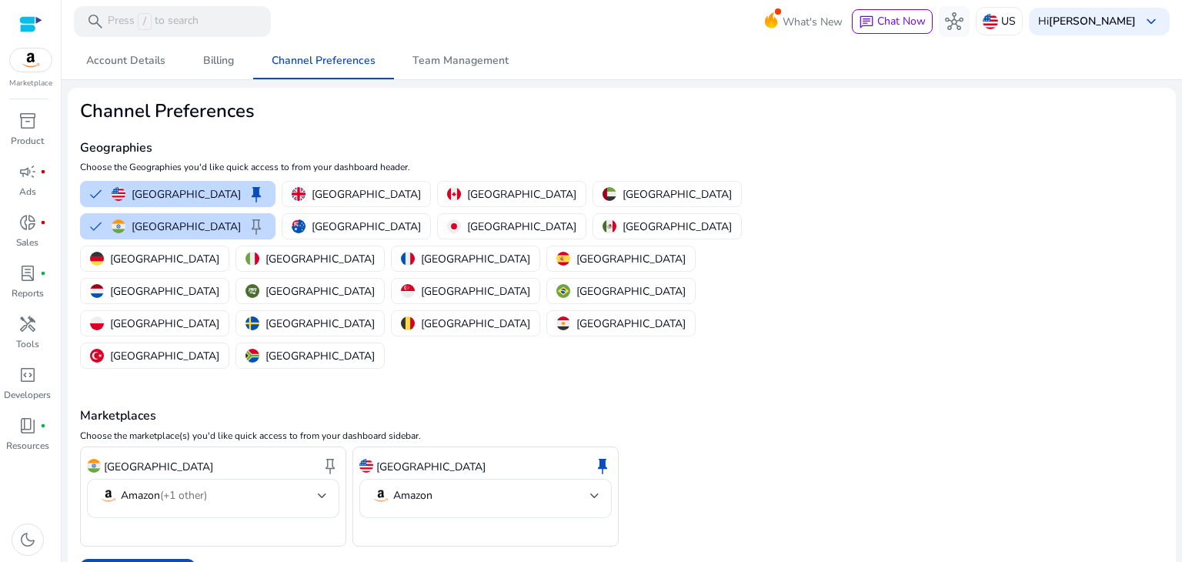
click at [464, 453] on div "United States keep" at bounding box center [485, 466] width 252 height 26
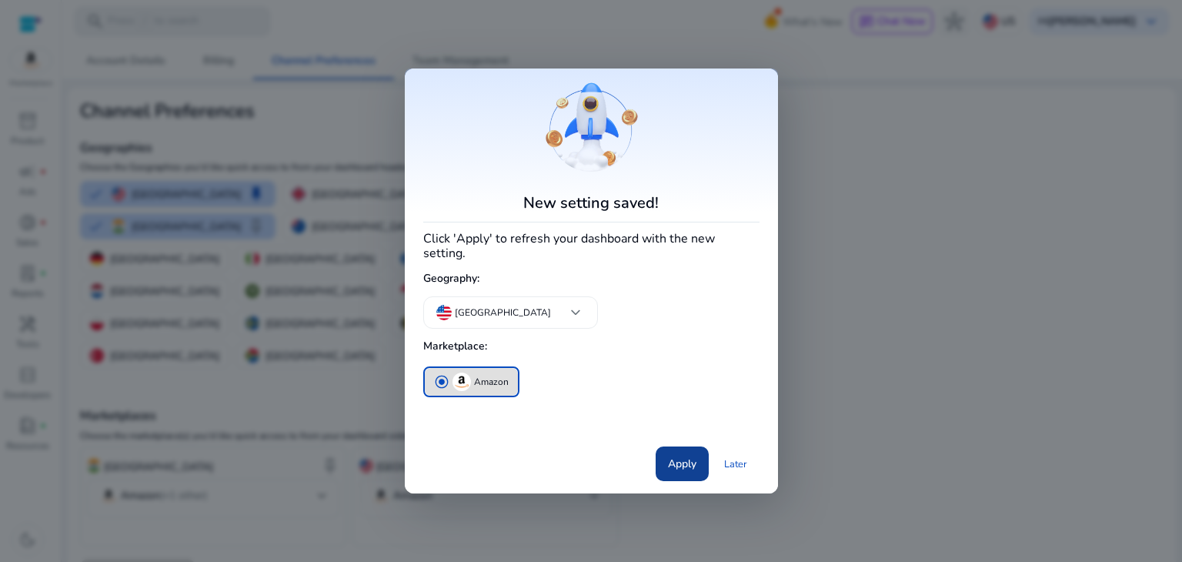
click at [683, 459] on span "Apply" at bounding box center [682, 463] width 28 height 16
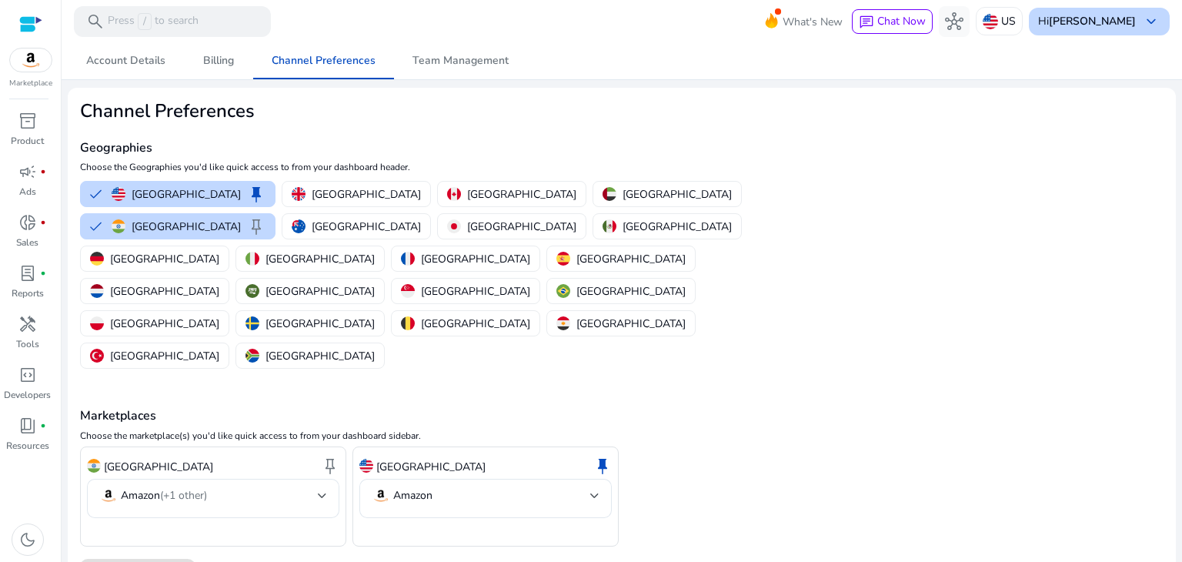
click at [1079, 25] on b "[PERSON_NAME]" at bounding box center [1092, 21] width 87 height 15
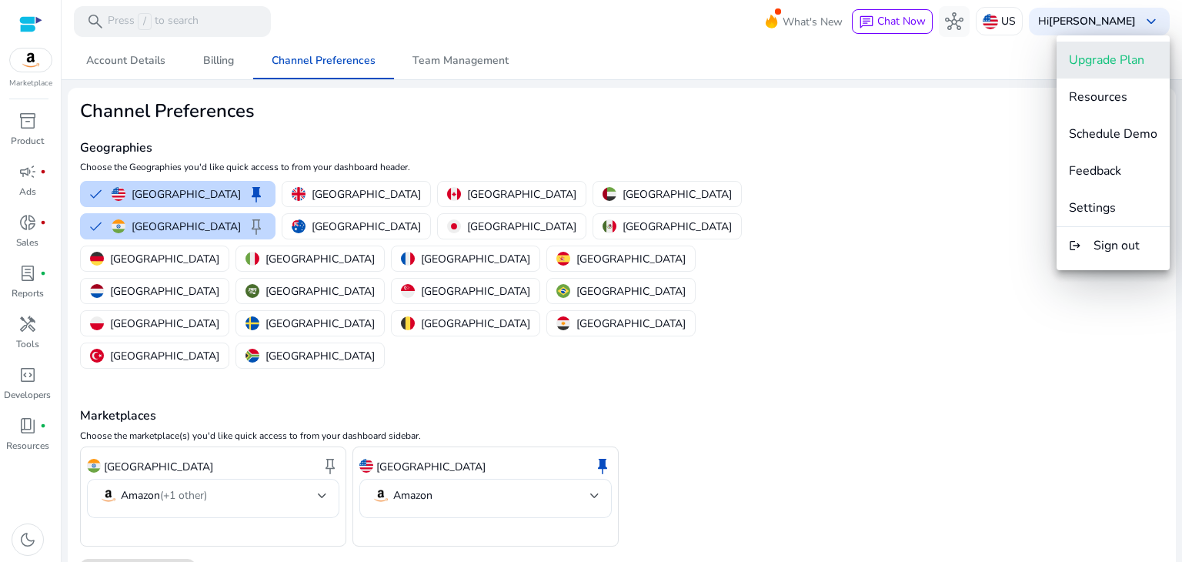
click at [1088, 56] on span "Upgrade Plan" at bounding box center [1106, 60] width 75 height 17
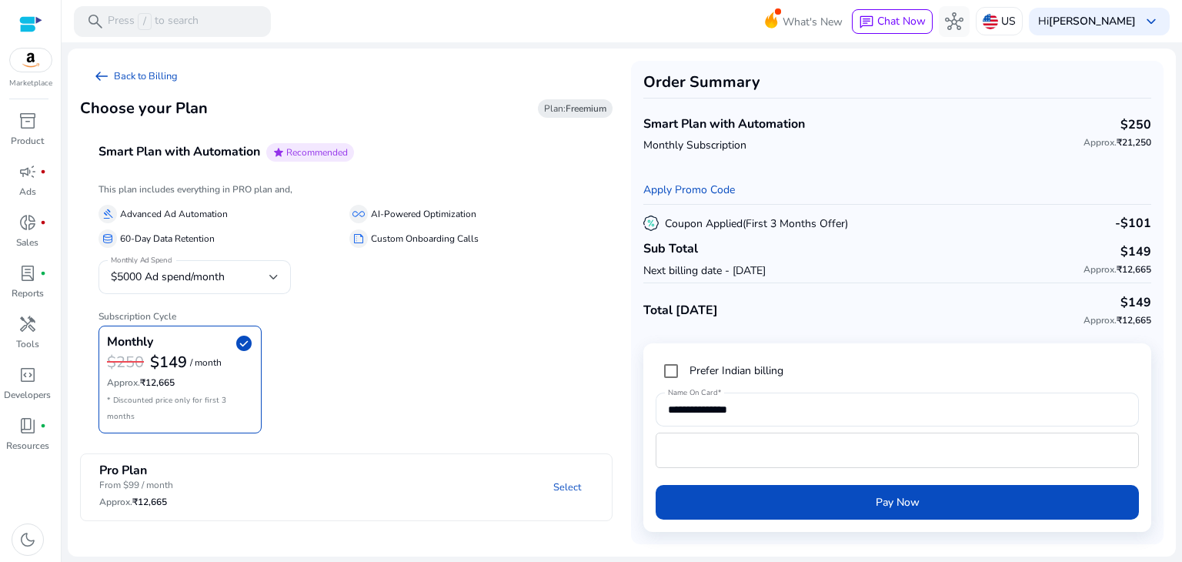
click at [573, 110] on b "Freemium" at bounding box center [585, 108] width 41 height 12
click at [1137, 19] on div "Hi [PERSON_NAME] keyboard_arrow_down" at bounding box center [1099, 22] width 141 height 28
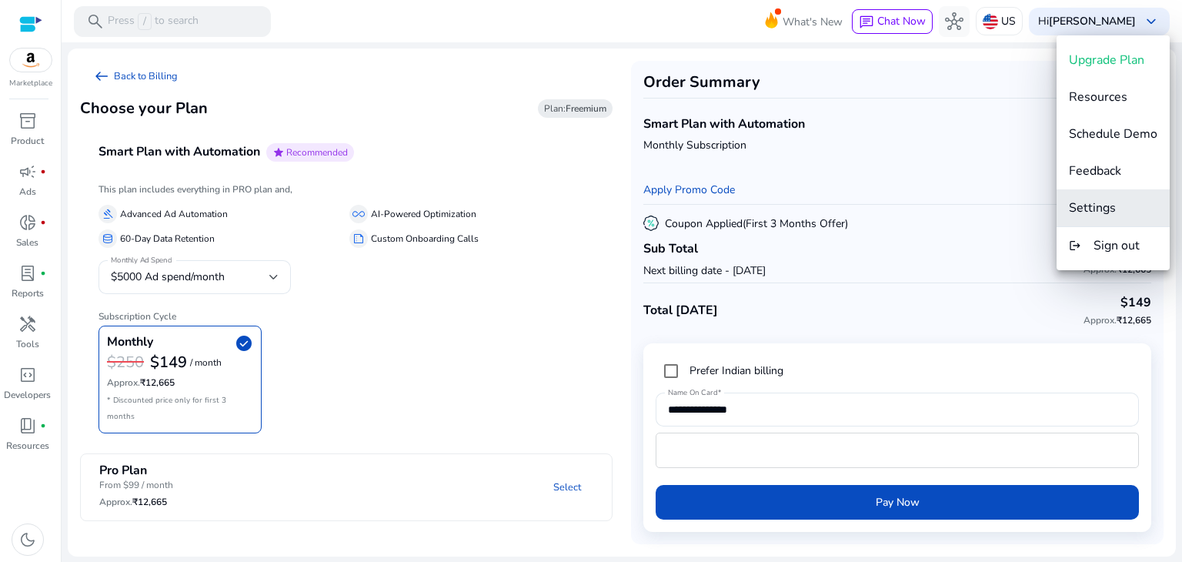
click at [1106, 209] on span "Settings" at bounding box center [1092, 207] width 47 height 17
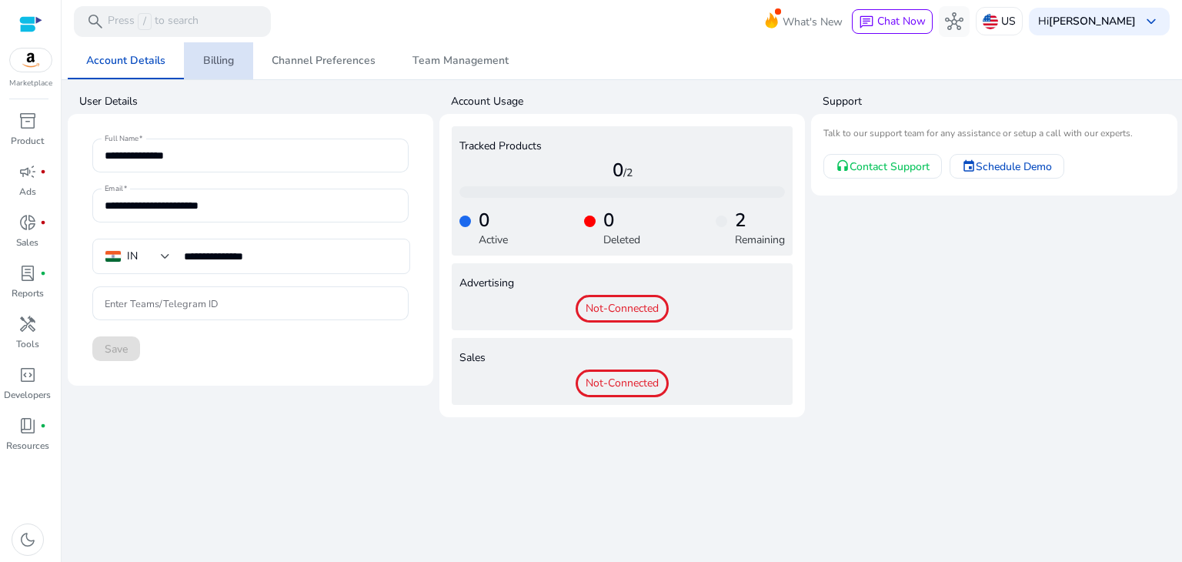
click at [218, 62] on span "Billing" at bounding box center [218, 60] width 31 height 11
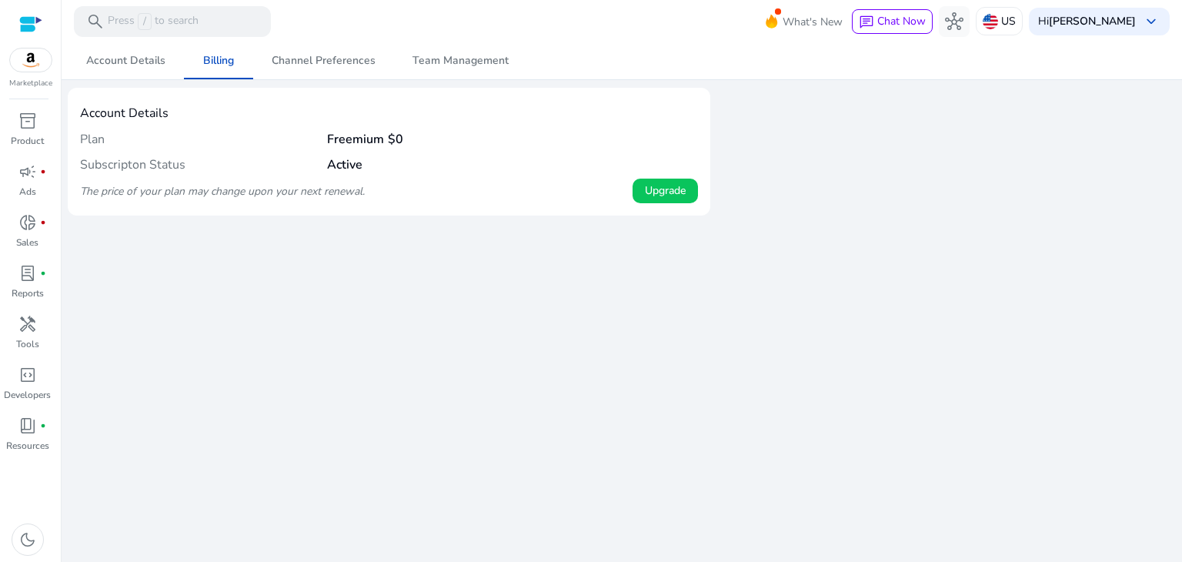
click at [291, 162] on h4 "Subscripton Status" at bounding box center [203, 165] width 247 height 15
click at [245, 202] on div "The price of your plan may change upon your next renewal. Upgrade" at bounding box center [389, 191] width 618 height 26
